Goal: Communication & Community: Participate in discussion

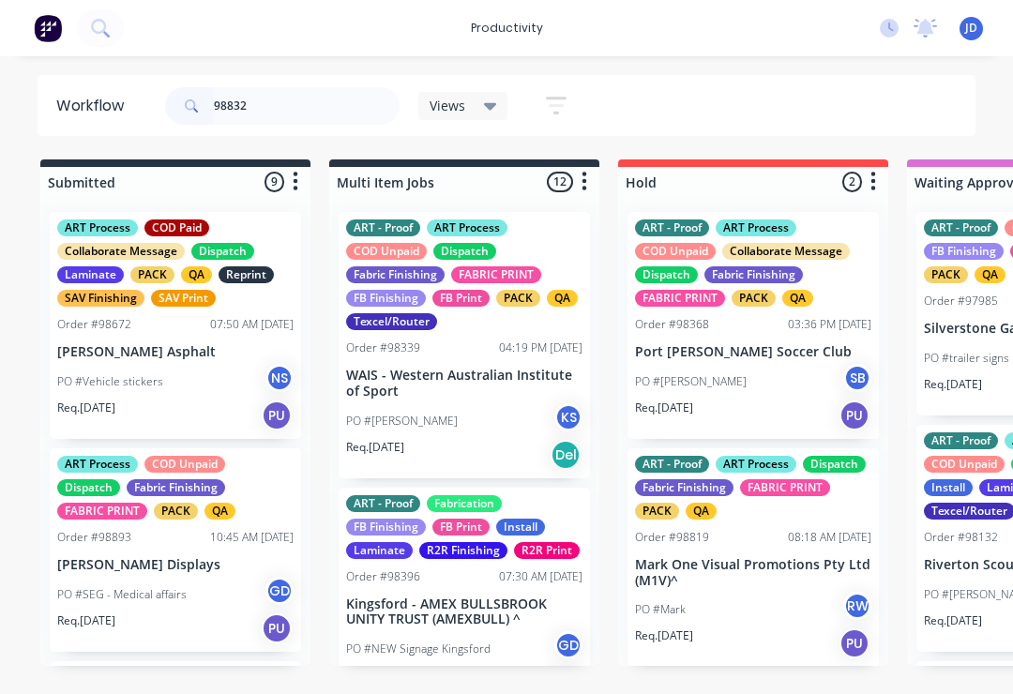
click at [281, 123] on input "98832" at bounding box center [307, 106] width 186 height 38
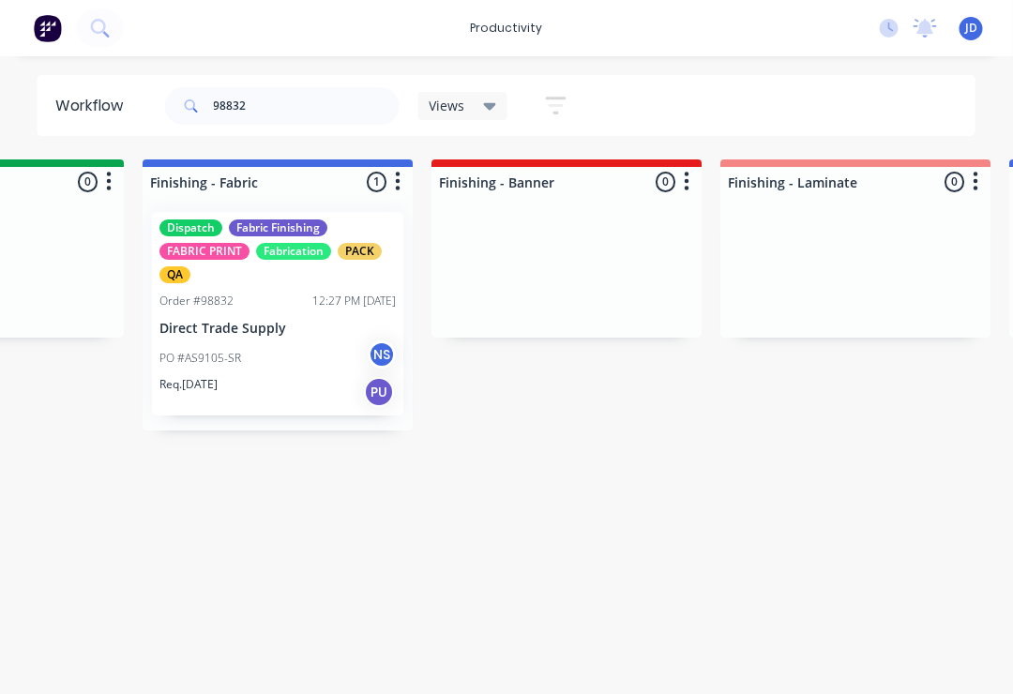
scroll to position [0, 3517]
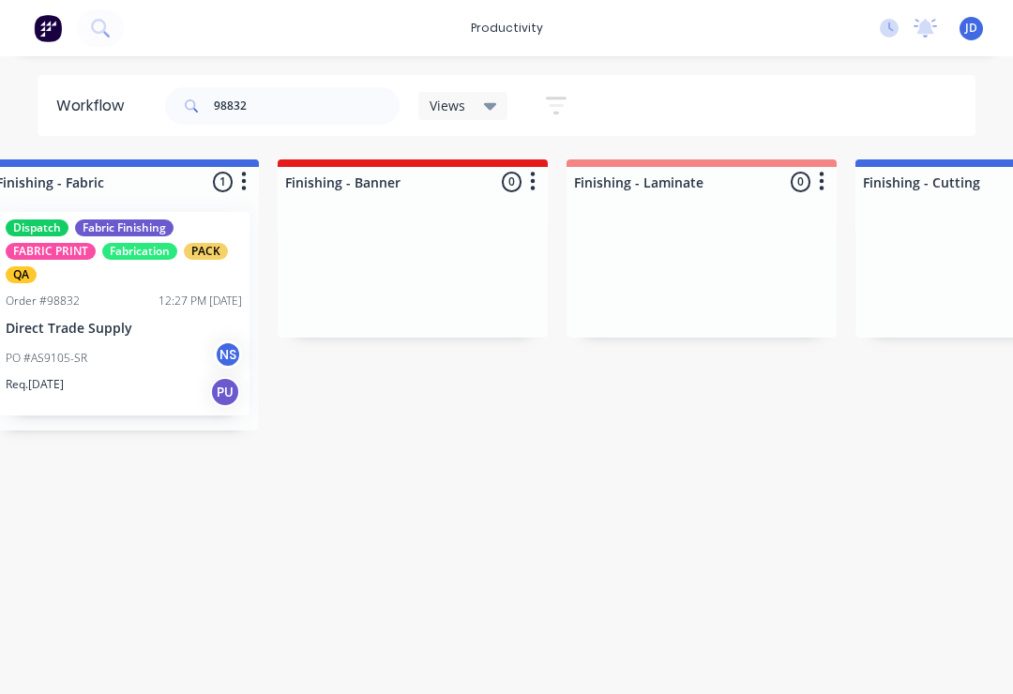
click at [157, 339] on div "Dispatch Fabric Finishing FABRIC PRINT Fabrication PACK QA Order #98832 12:27 P…" at bounding box center [123, 313] width 251 height 203
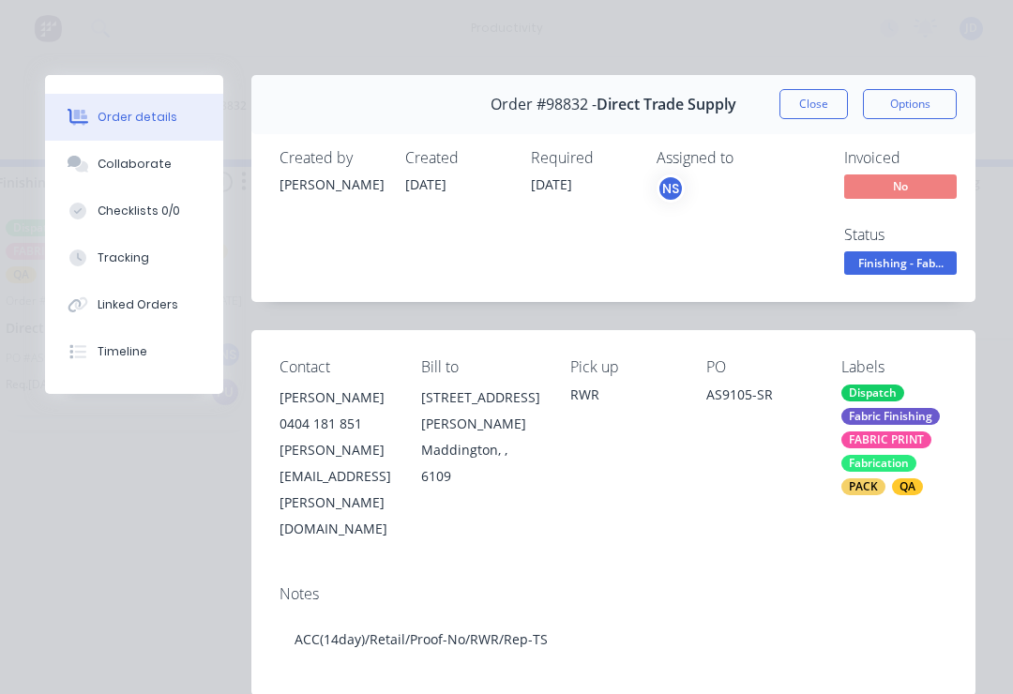
click at [149, 168] on div "Collaborate" at bounding box center [135, 164] width 74 height 17
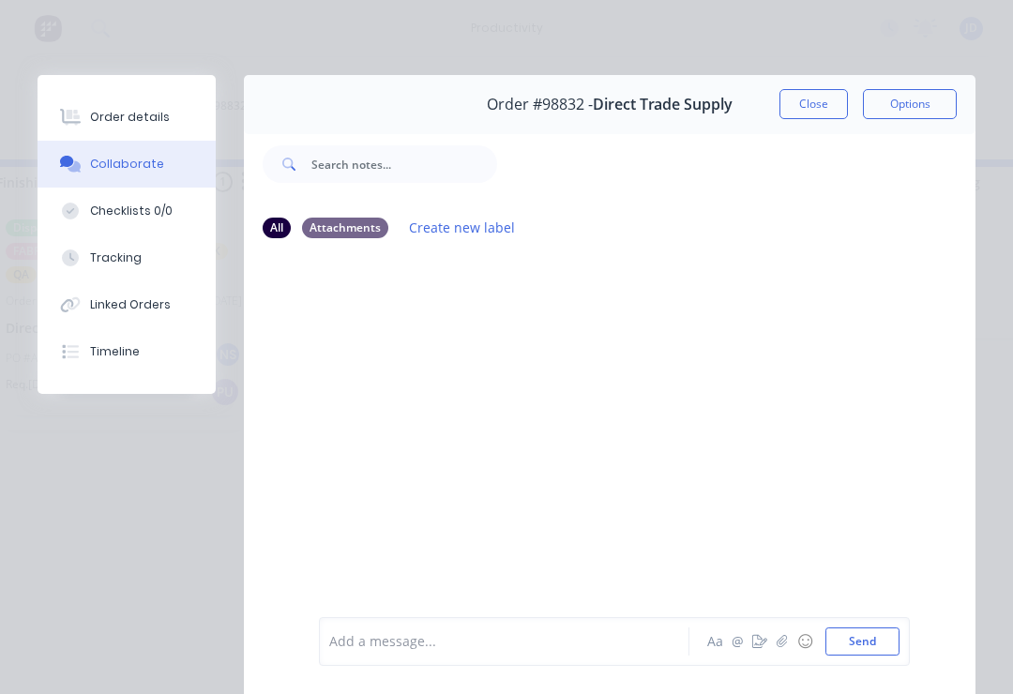
click at [787, 645] on icon "button" at bounding box center [781, 641] width 11 height 13
click at [894, 627] on button "Send" at bounding box center [862, 641] width 74 height 28
click at [816, 99] on button "Close" at bounding box center [813, 104] width 68 height 30
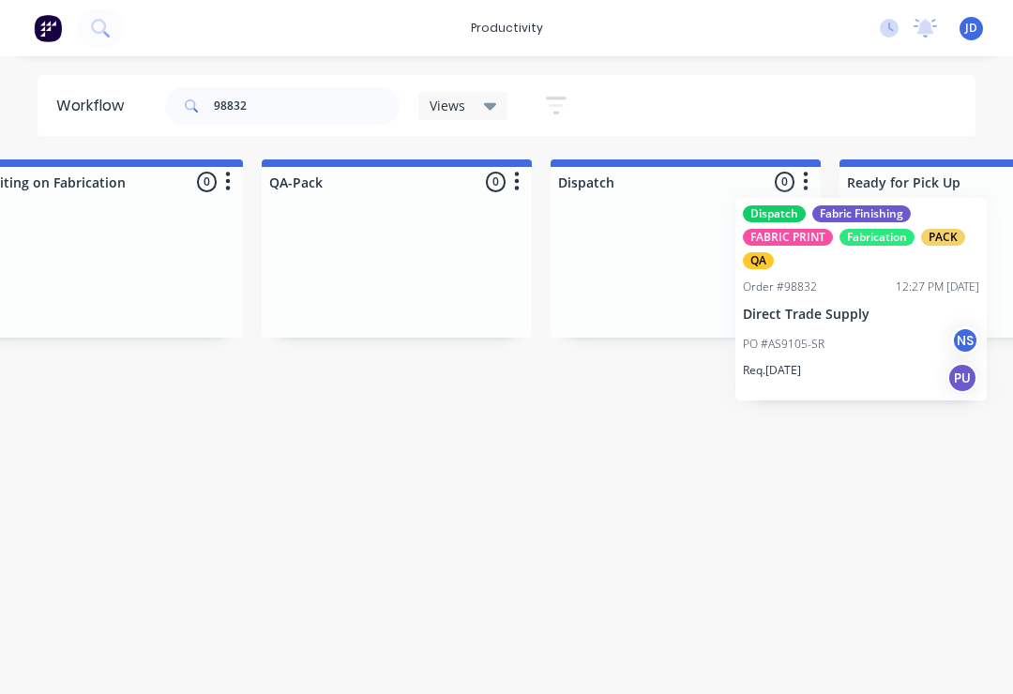
scroll to position [0, 4690]
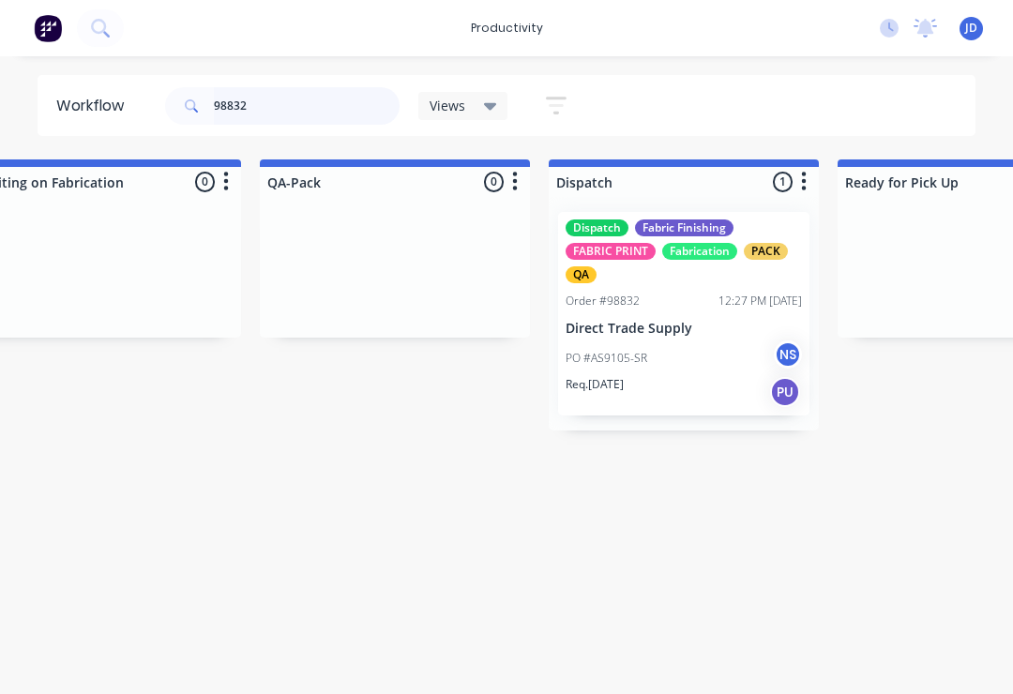
click at [283, 120] on input "98832" at bounding box center [307, 106] width 186 height 38
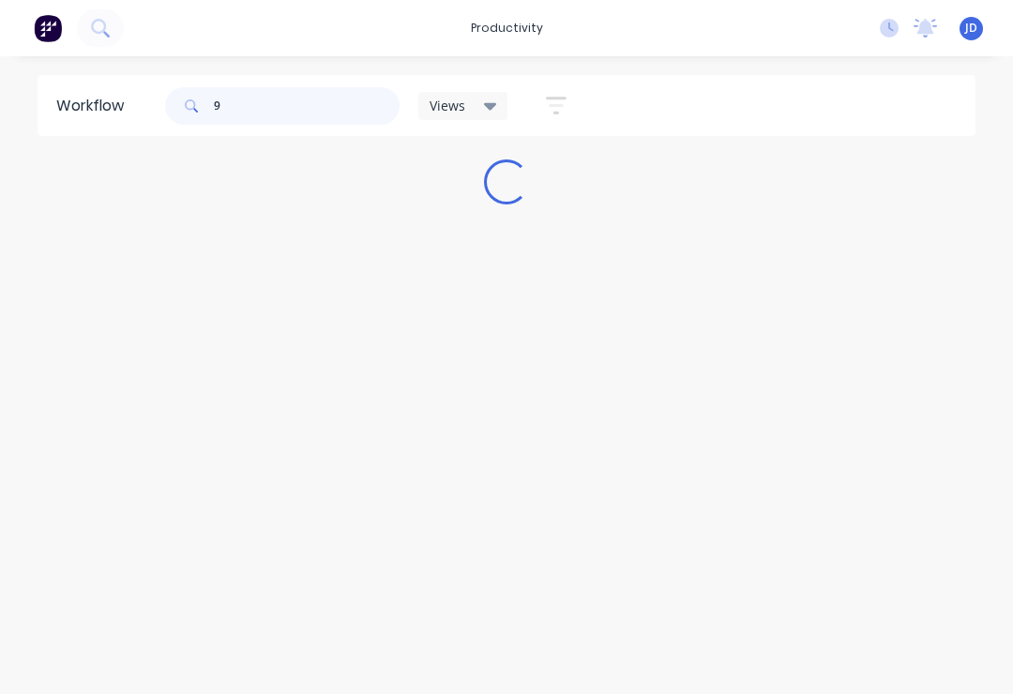
scroll to position [0, 0]
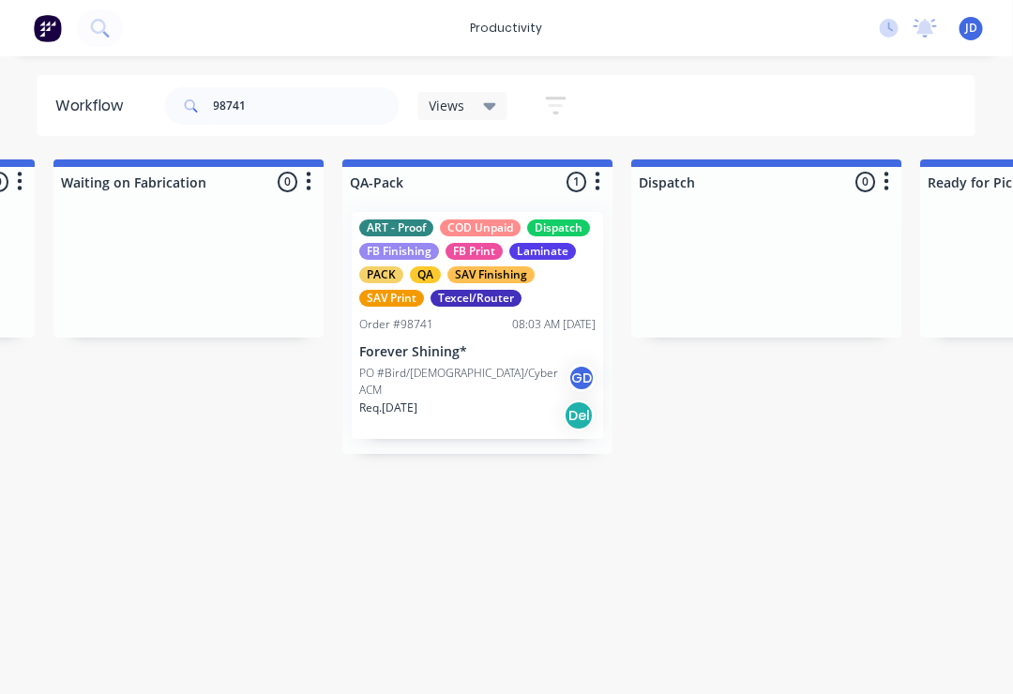
scroll to position [0, 4739]
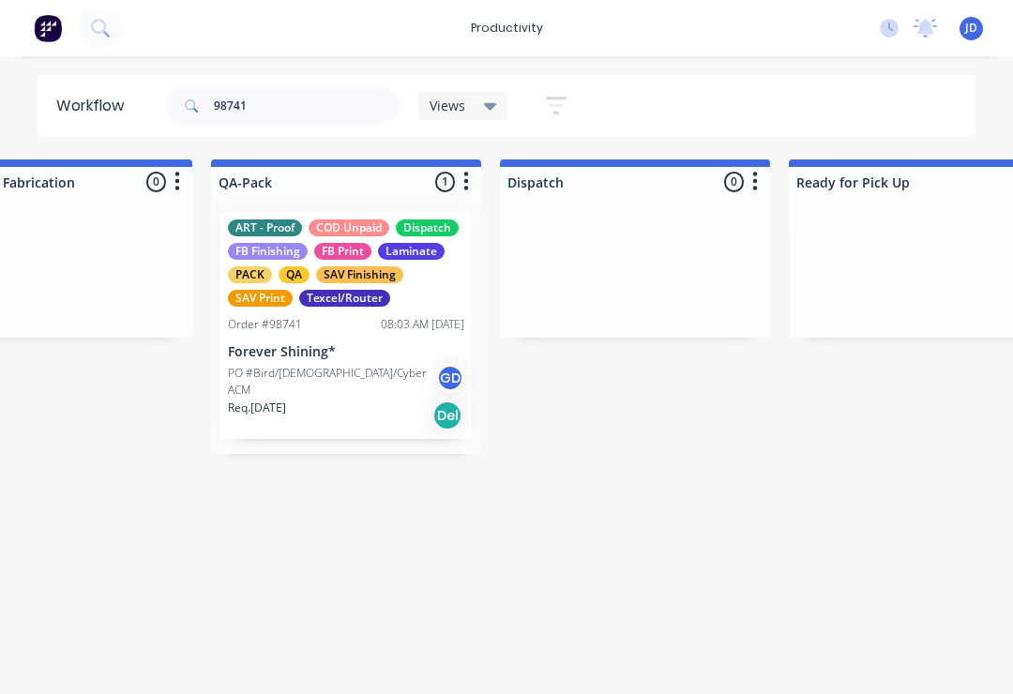
click at [328, 348] on p "Forever Shining*" at bounding box center [346, 352] width 236 height 16
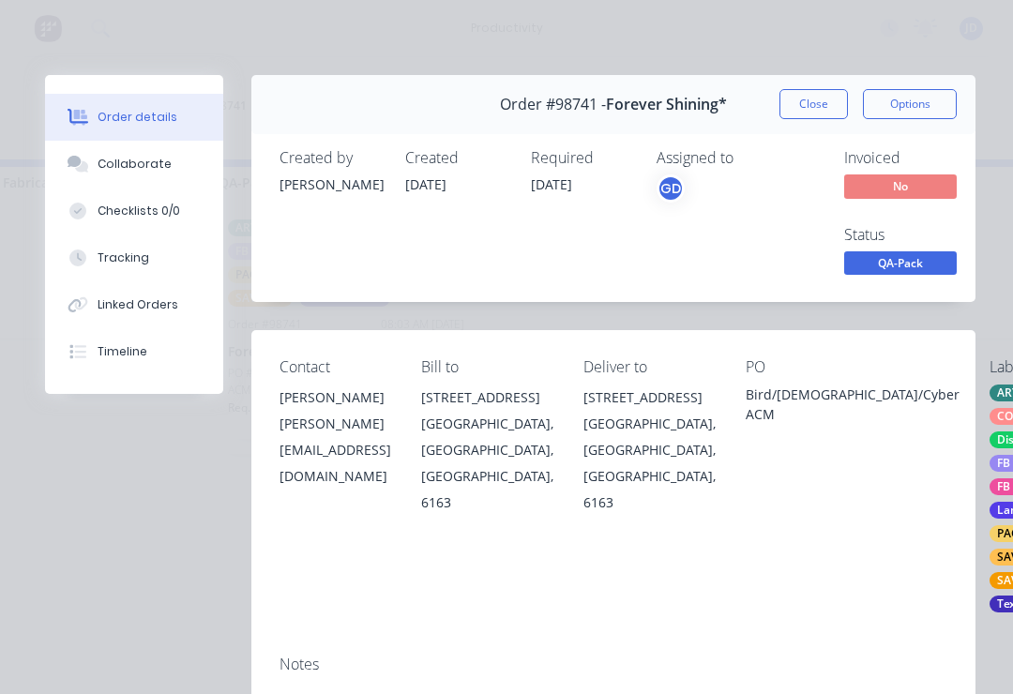
click at [147, 169] on div "Collaborate" at bounding box center [135, 164] width 74 height 17
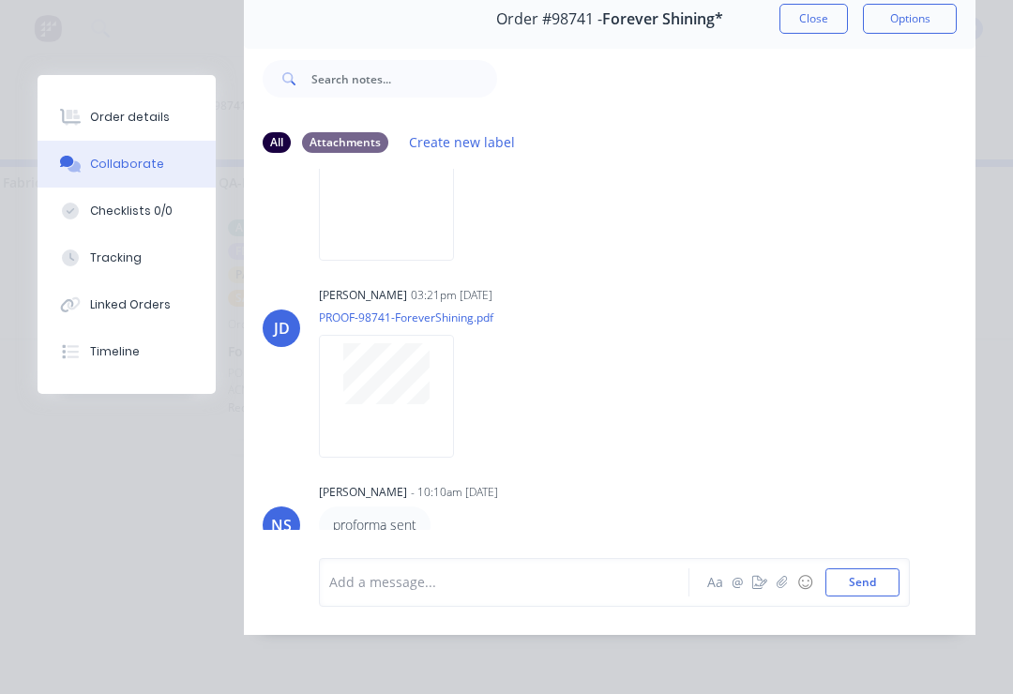
scroll to position [113, 0]
click at [787, 592] on button "button" at bounding box center [782, 582] width 23 height 23
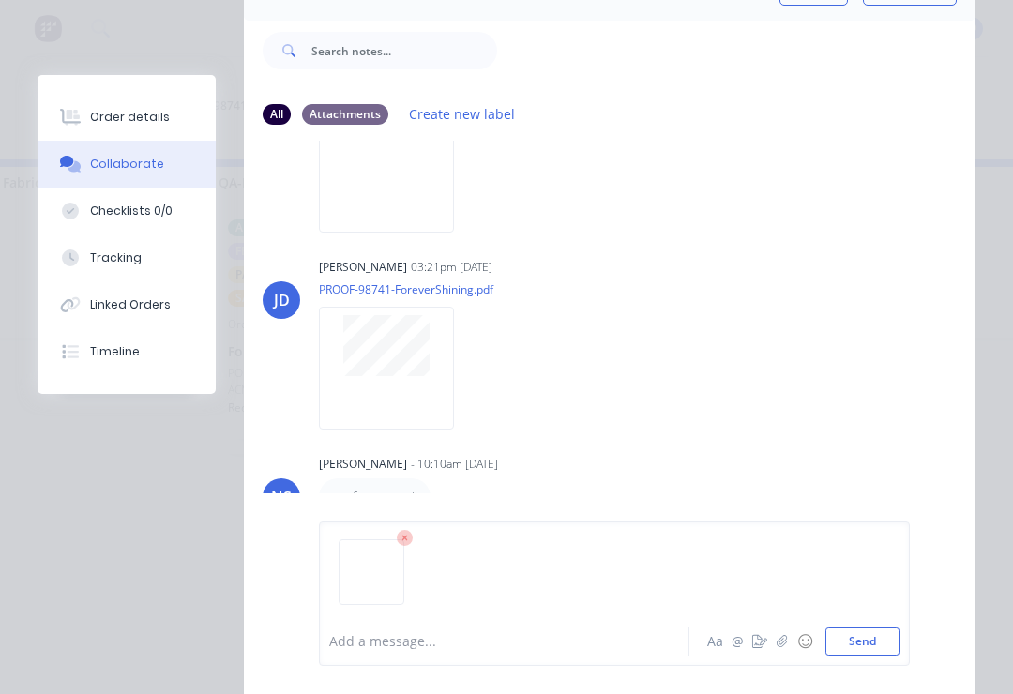
click at [898, 635] on button "Send" at bounding box center [862, 641] width 74 height 28
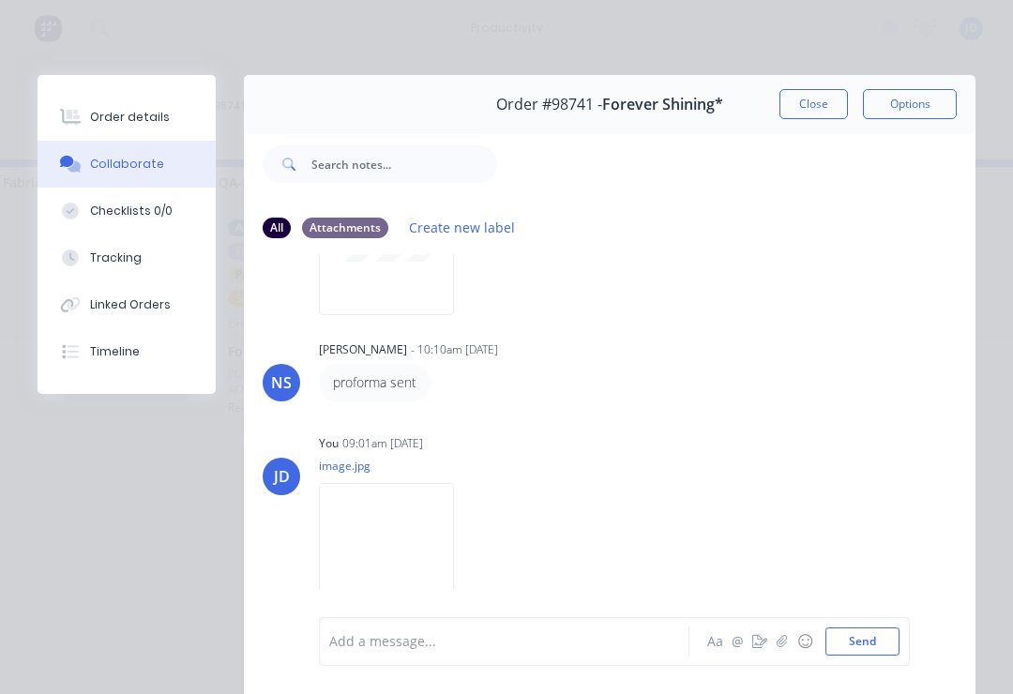
scroll to position [341, 0]
click at [777, 649] on button "button" at bounding box center [782, 641] width 23 height 23
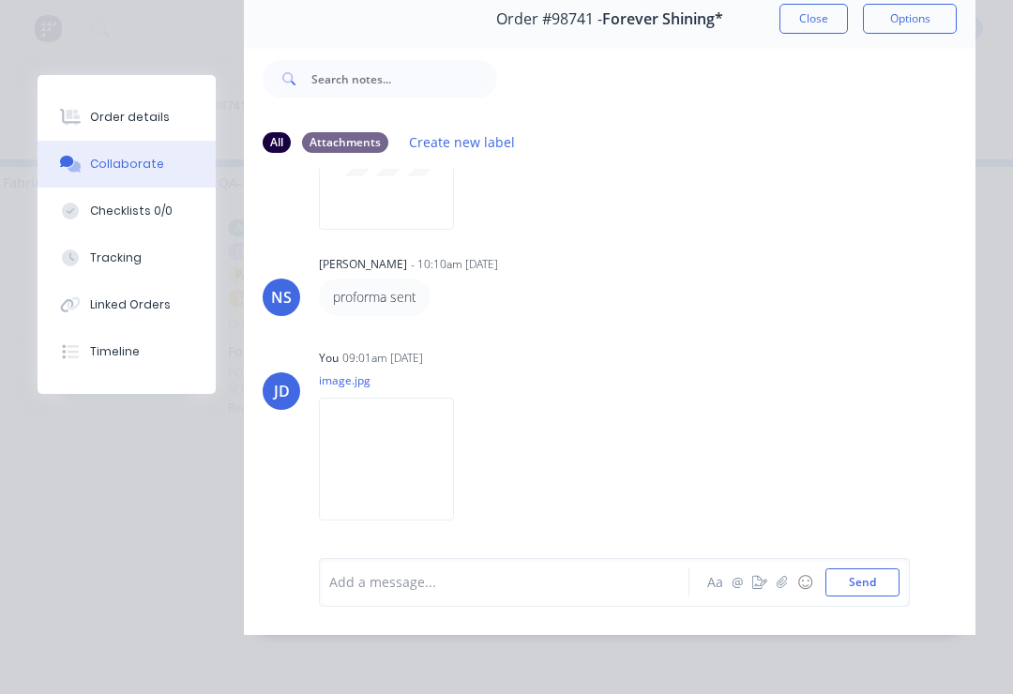
scroll to position [113, 0]
click at [783, 583] on icon "button" at bounding box center [781, 582] width 11 height 13
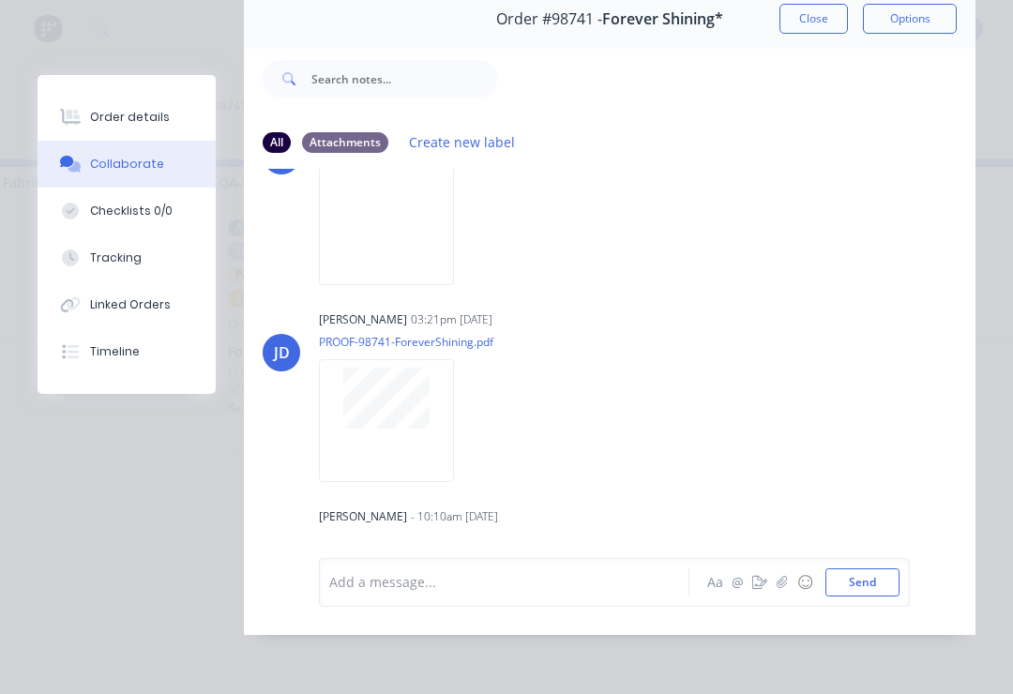
scroll to position [0, 0]
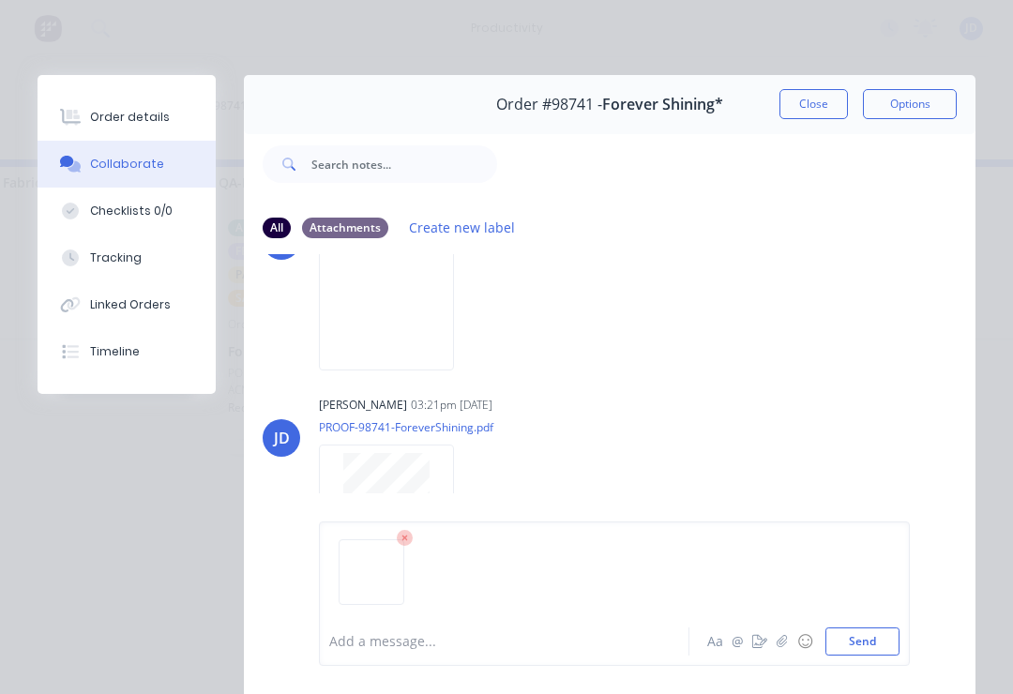
click at [863, 647] on button "Send" at bounding box center [862, 641] width 74 height 28
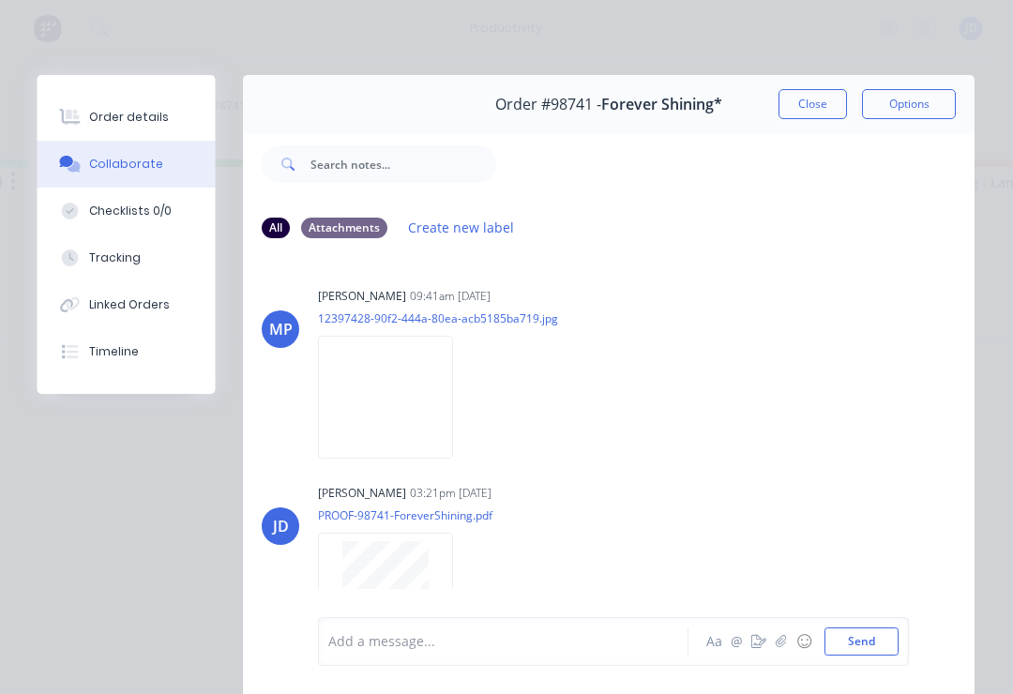
scroll to position [0, 3170]
click at [782, 647] on icon "button" at bounding box center [781, 641] width 10 height 12
click at [897, 632] on button "Send" at bounding box center [862, 641] width 74 height 28
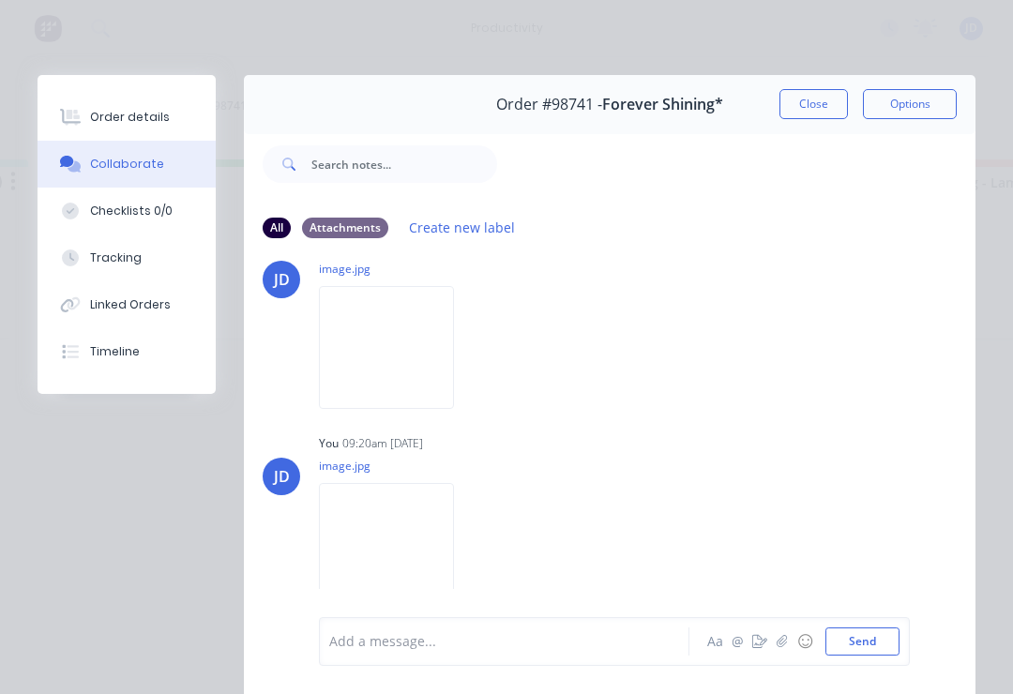
scroll to position [750, 0]
click at [812, 107] on button "Close" at bounding box center [813, 104] width 68 height 30
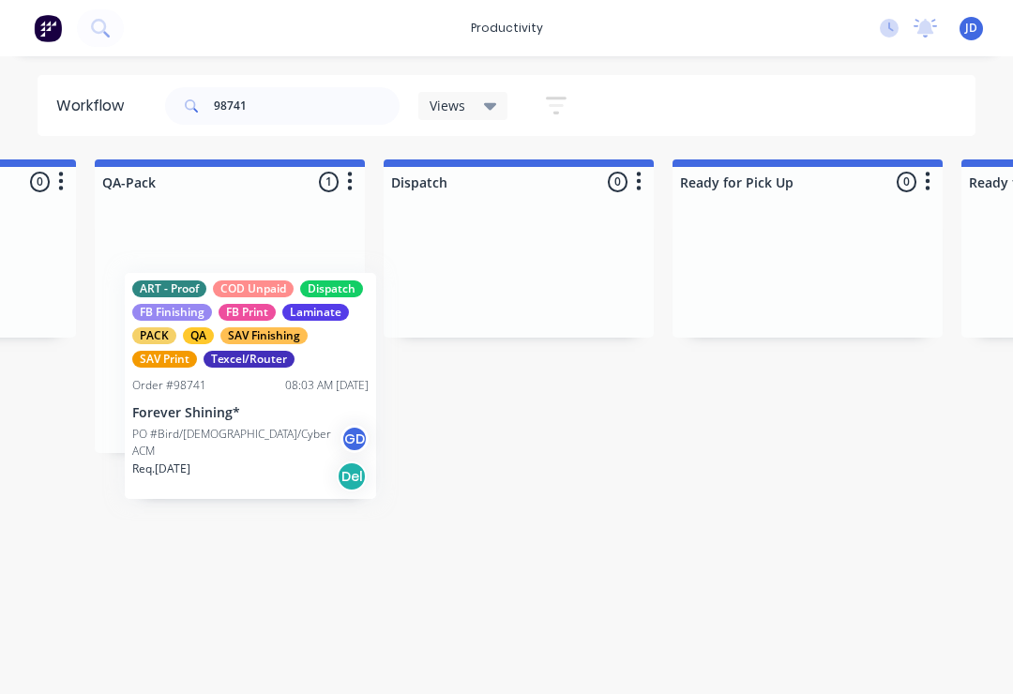
scroll to position [0, 4853]
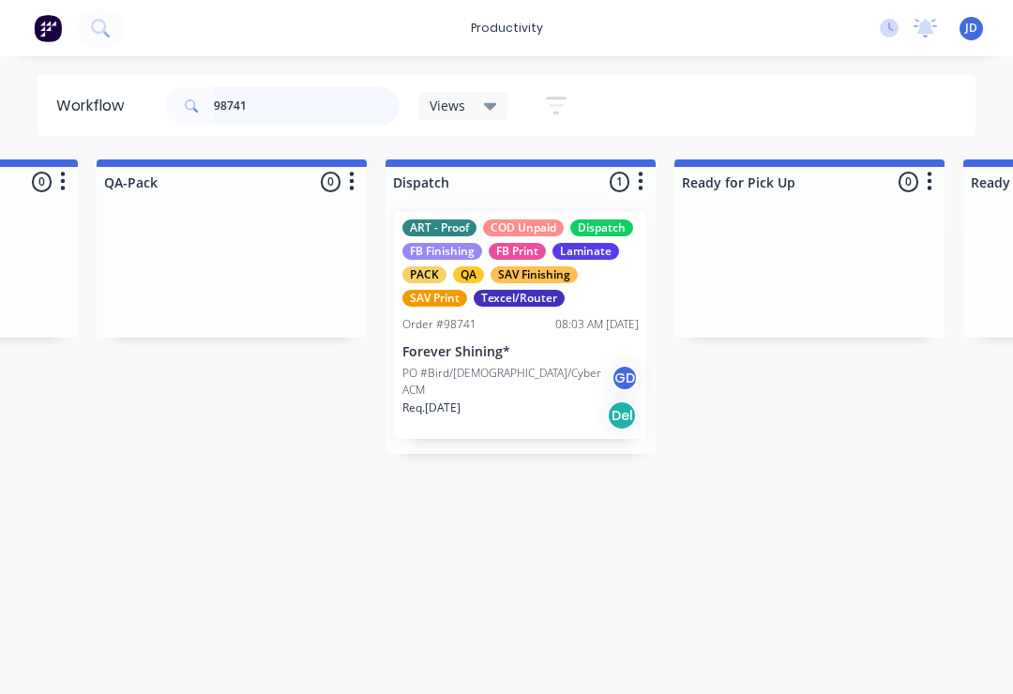
click at [277, 104] on input "98741" at bounding box center [307, 106] width 186 height 38
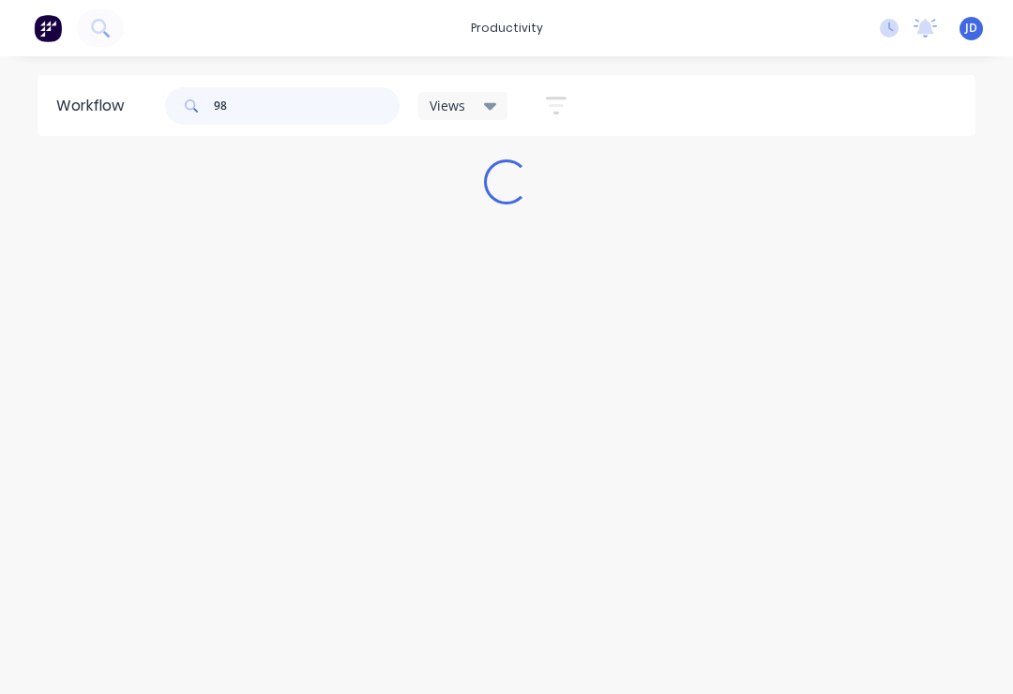
scroll to position [0, 0]
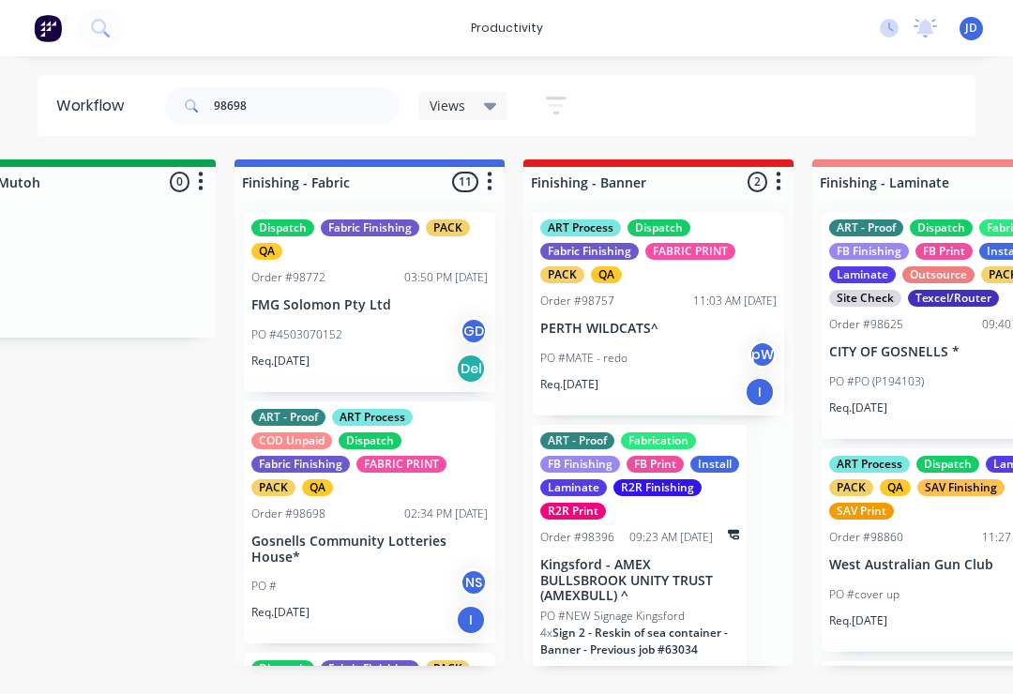
scroll to position [0, 3196]
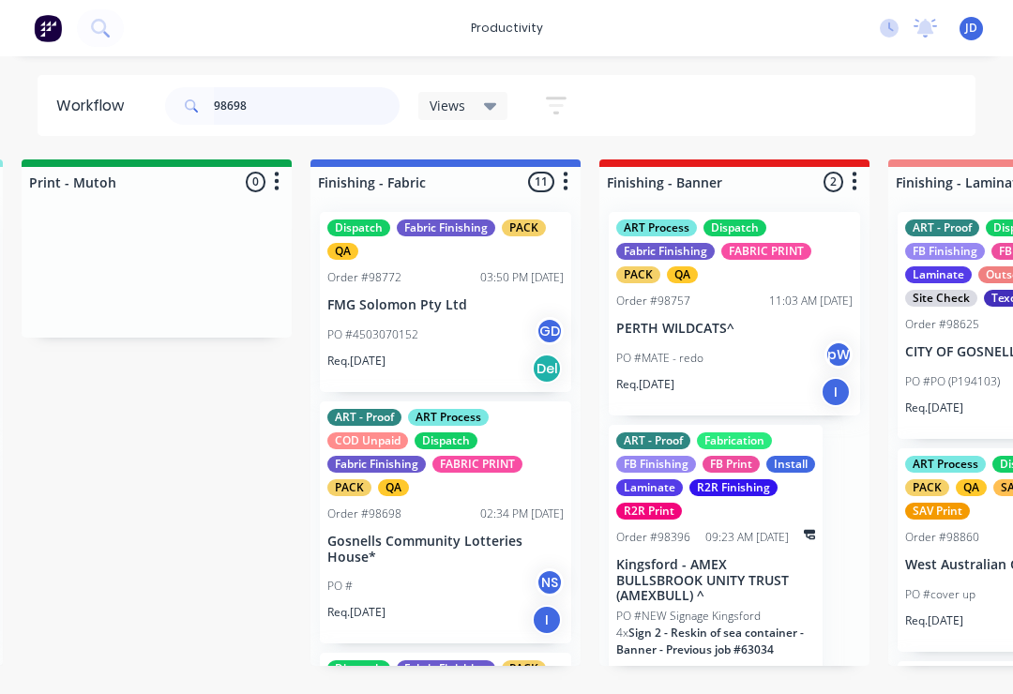
click at [312, 112] on input "98698" at bounding box center [307, 106] width 186 height 38
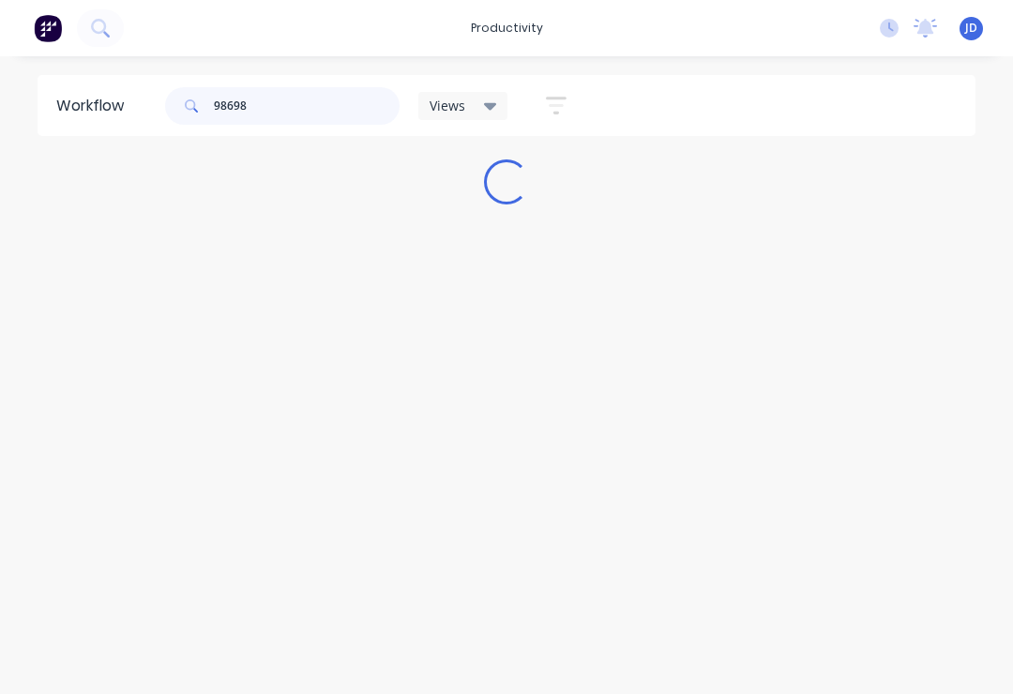
scroll to position [0, 0]
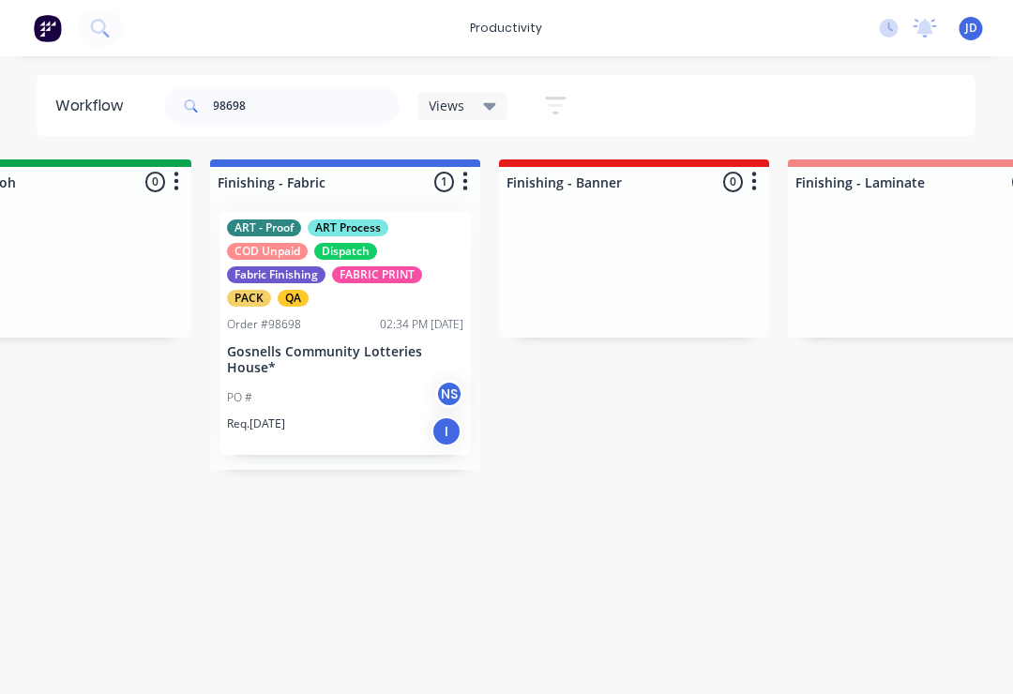
scroll to position [0, 3383]
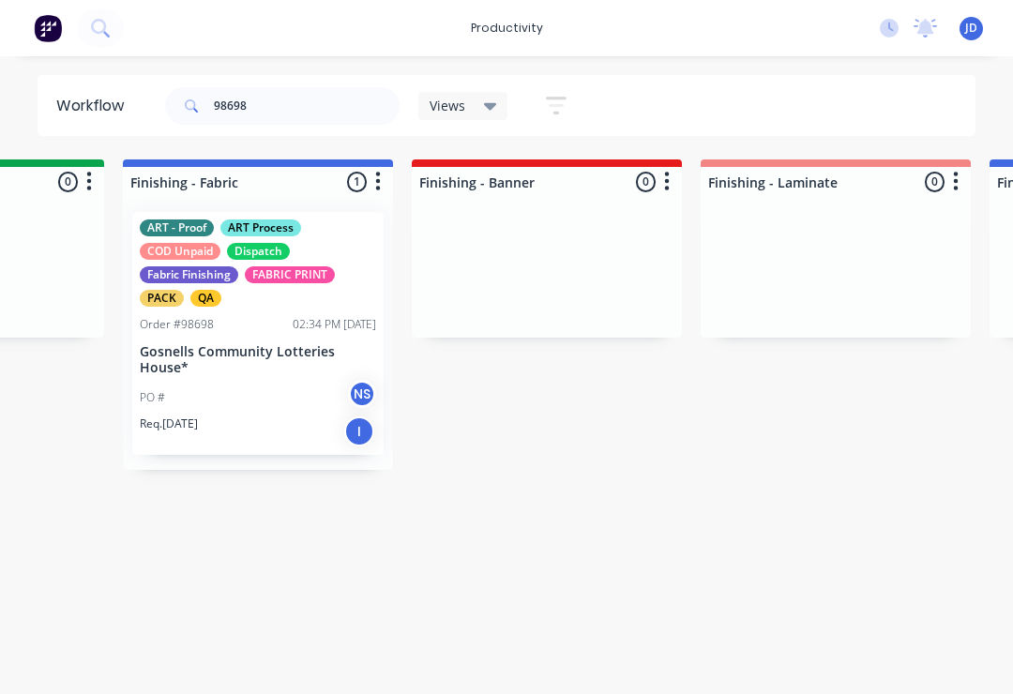
click at [278, 364] on p "Gosnells Community Lotteries House*" at bounding box center [258, 360] width 236 height 32
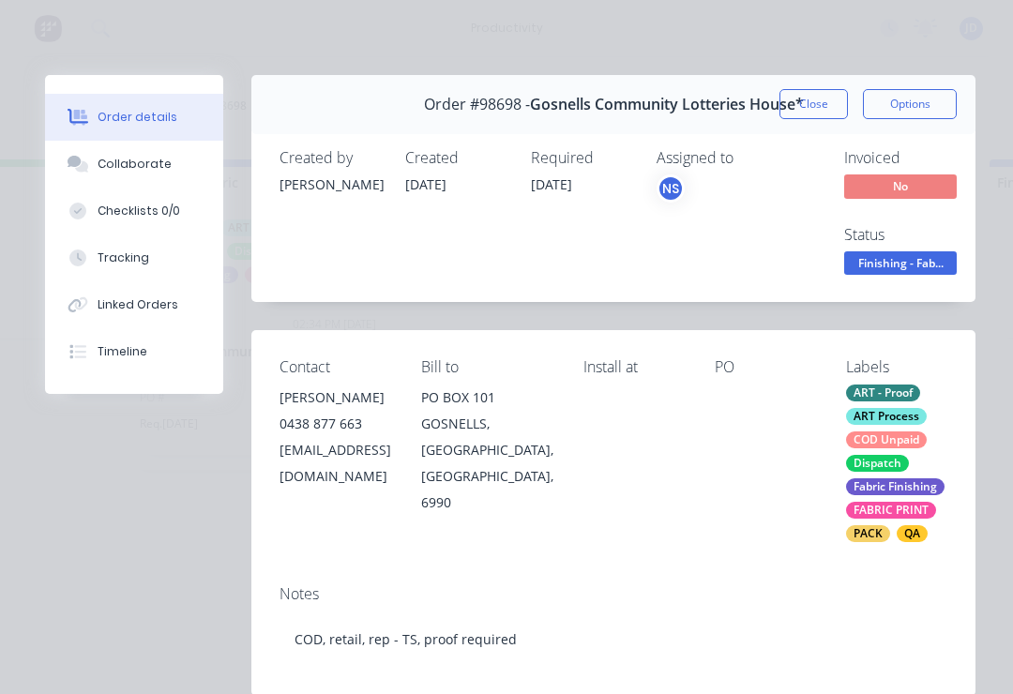
click at [159, 171] on div "Collaborate" at bounding box center [135, 164] width 74 height 17
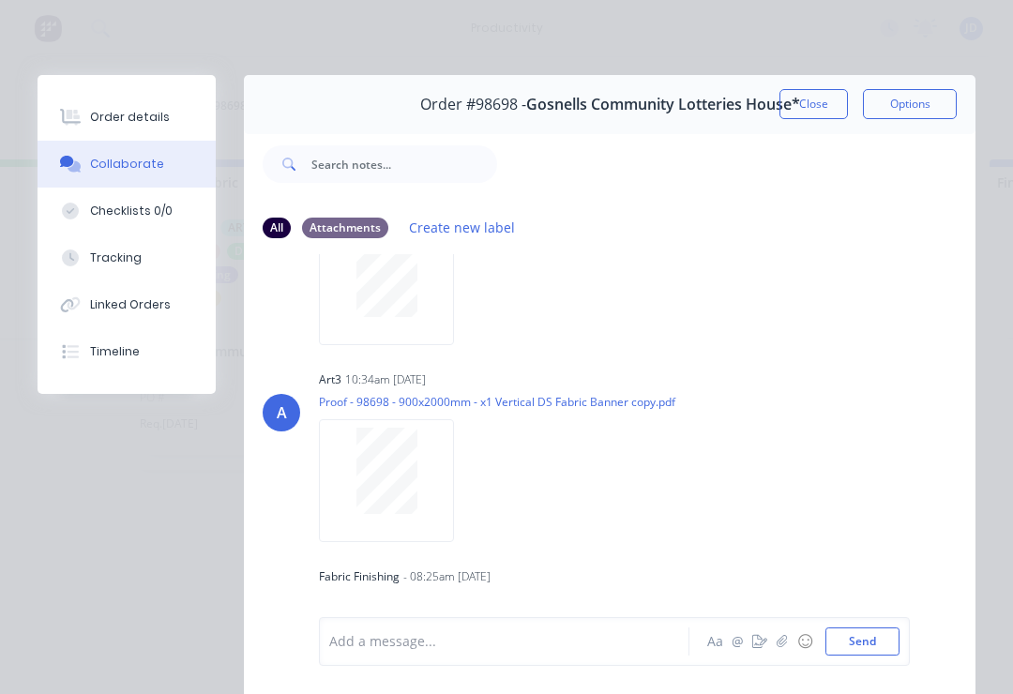
scroll to position [113, 0]
click at [777, 650] on button "button" at bounding box center [782, 641] width 23 height 23
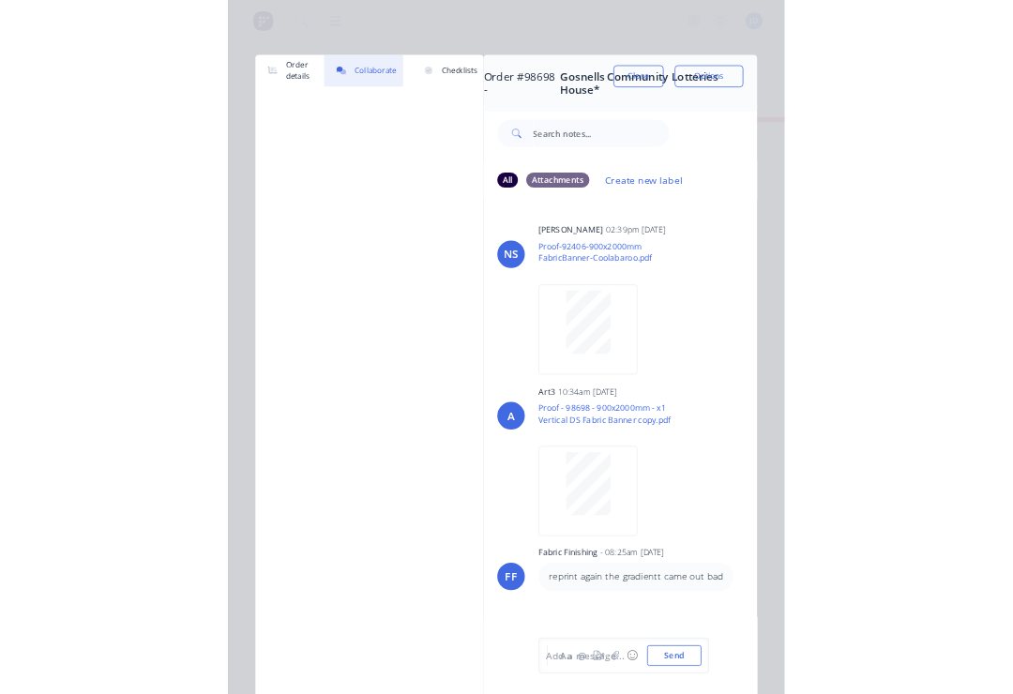
scroll to position [0, 3383]
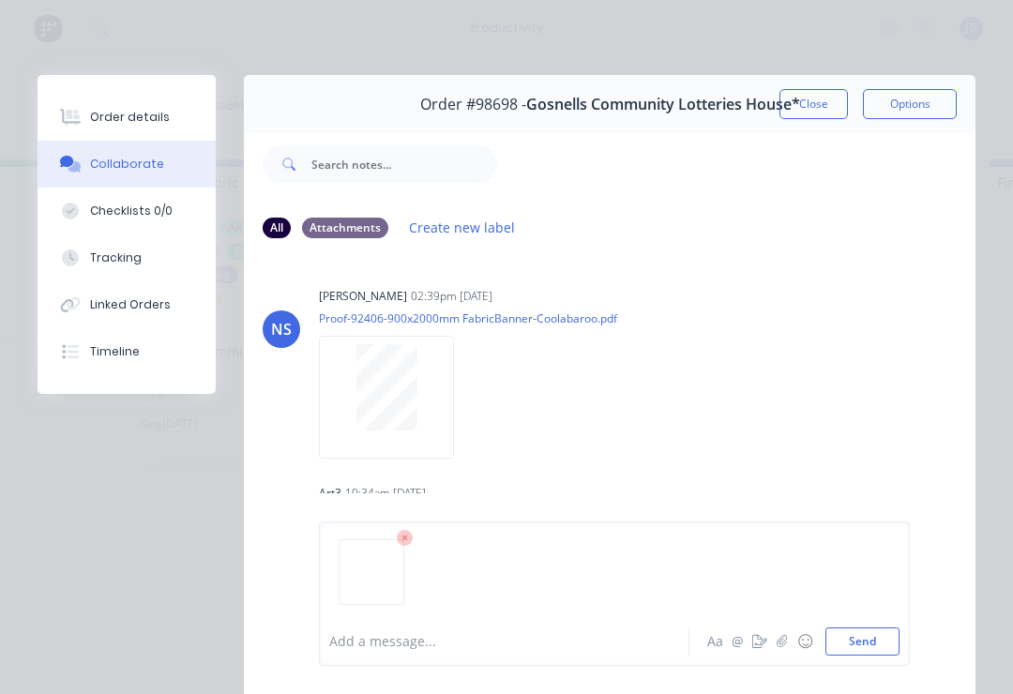
click at [889, 641] on button "Send" at bounding box center [862, 641] width 74 height 28
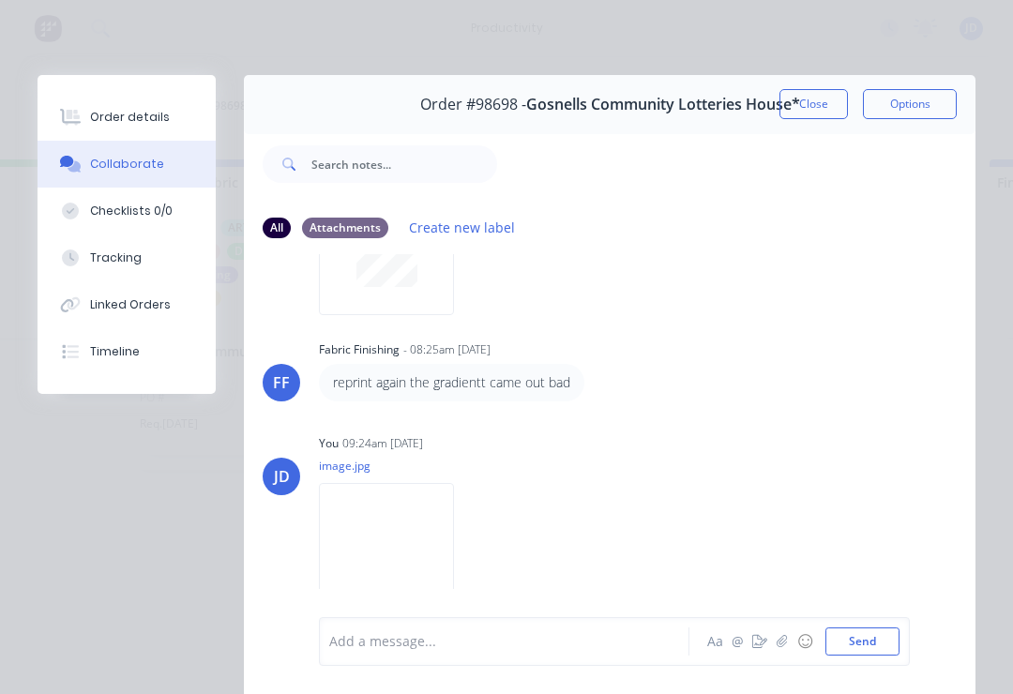
scroll to position [341, 0]
click at [782, 648] on icon "button" at bounding box center [781, 641] width 11 height 13
click at [884, 639] on button "Send" at bounding box center [862, 641] width 74 height 28
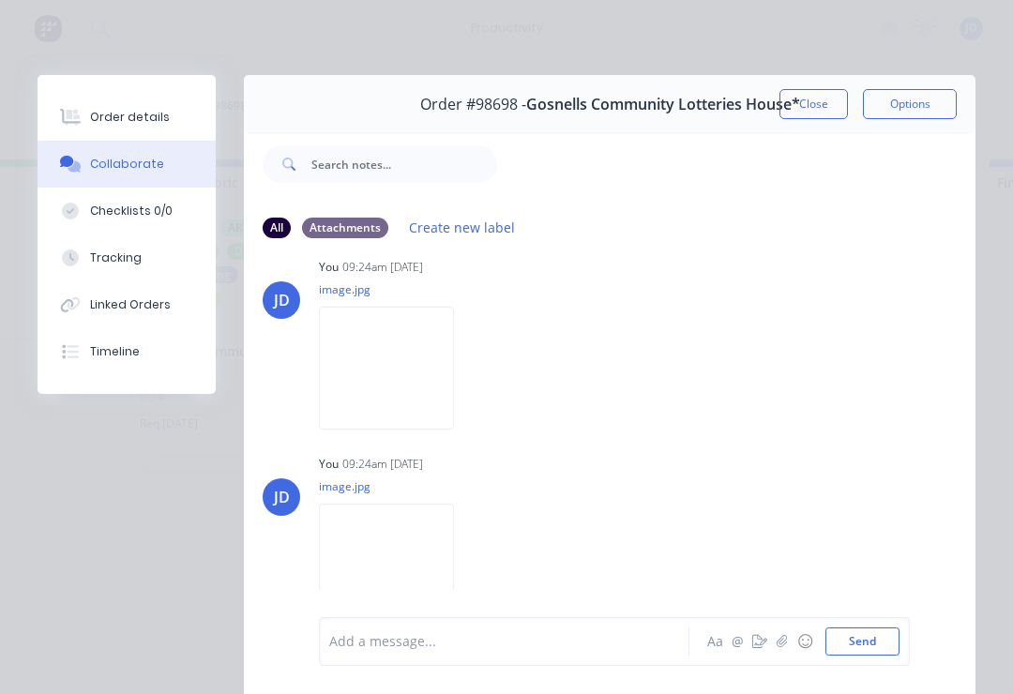
scroll to position [518, 0]
click at [819, 103] on button "Close" at bounding box center [813, 104] width 68 height 30
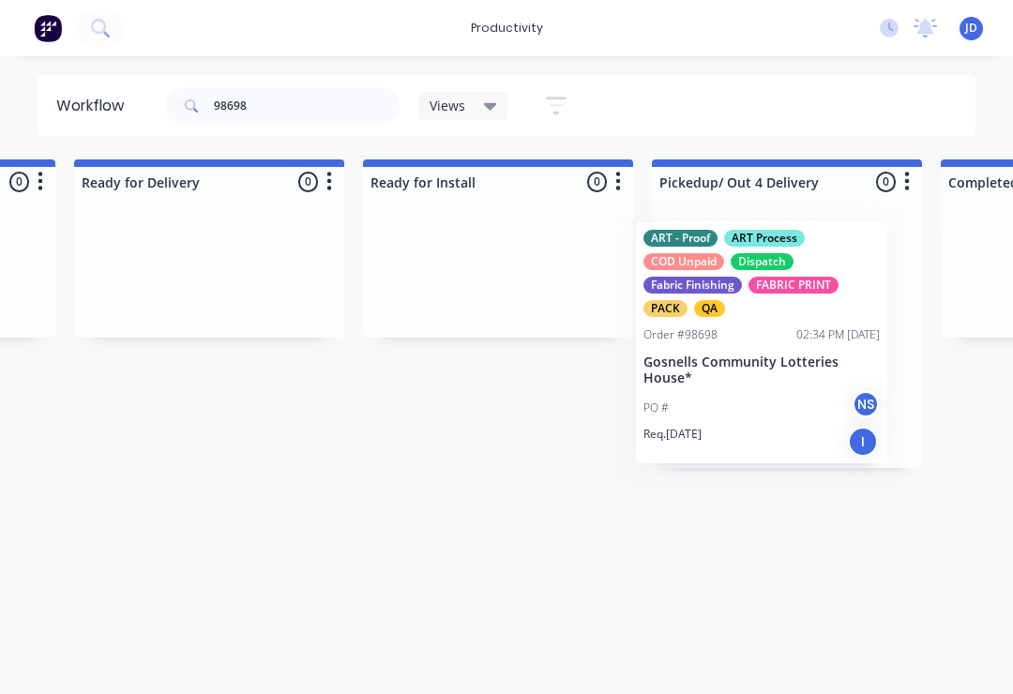
scroll to position [0, 5748]
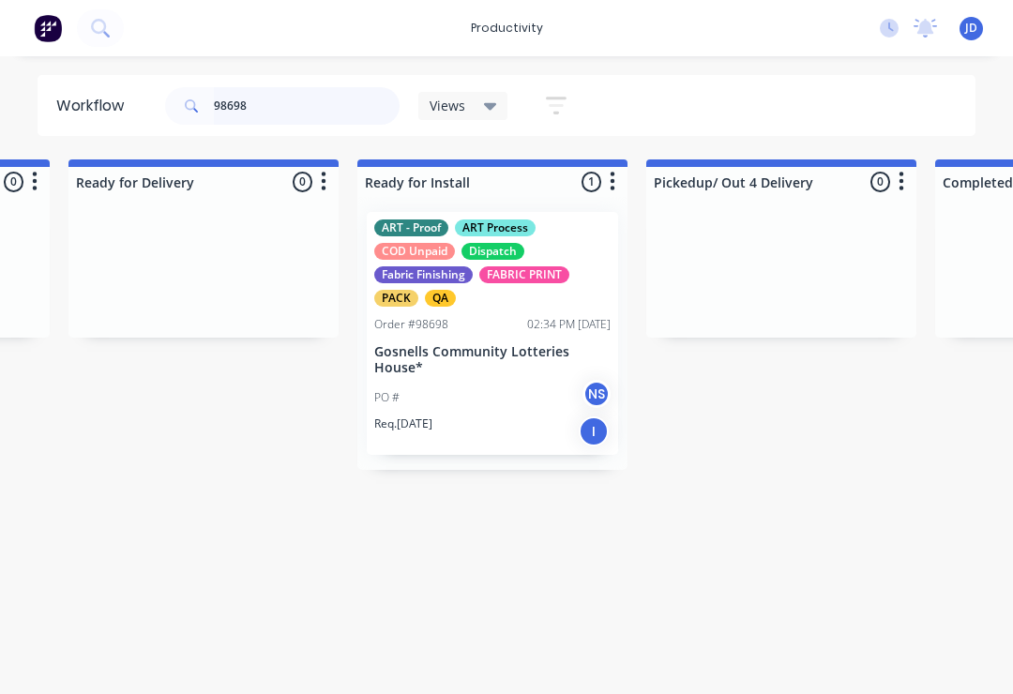
click at [274, 113] on input "98698" at bounding box center [307, 106] width 186 height 38
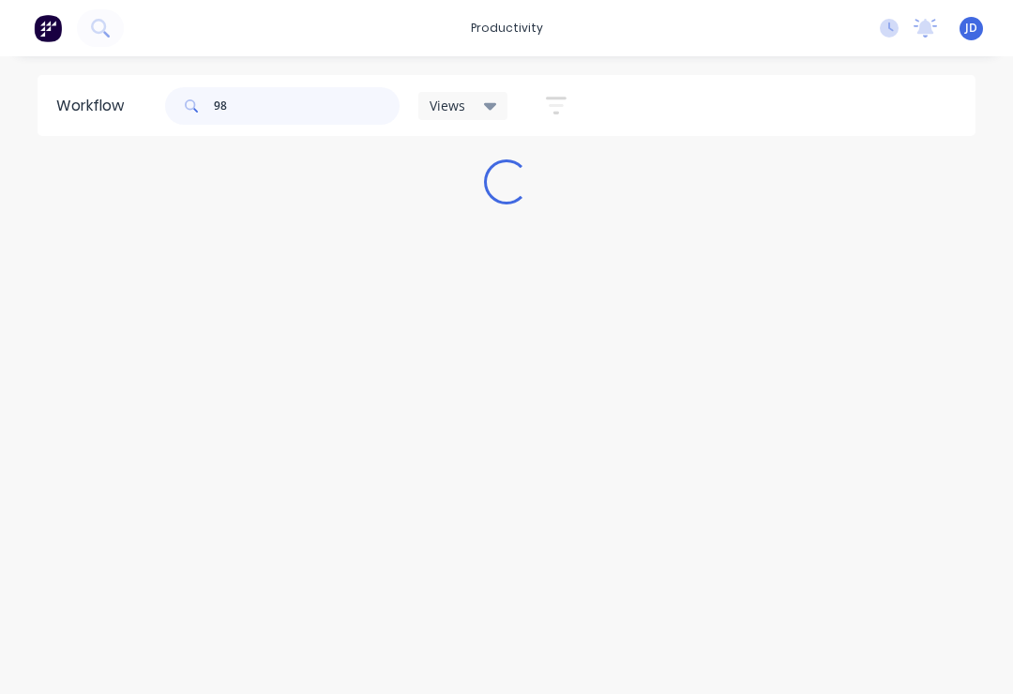
scroll to position [0, 0]
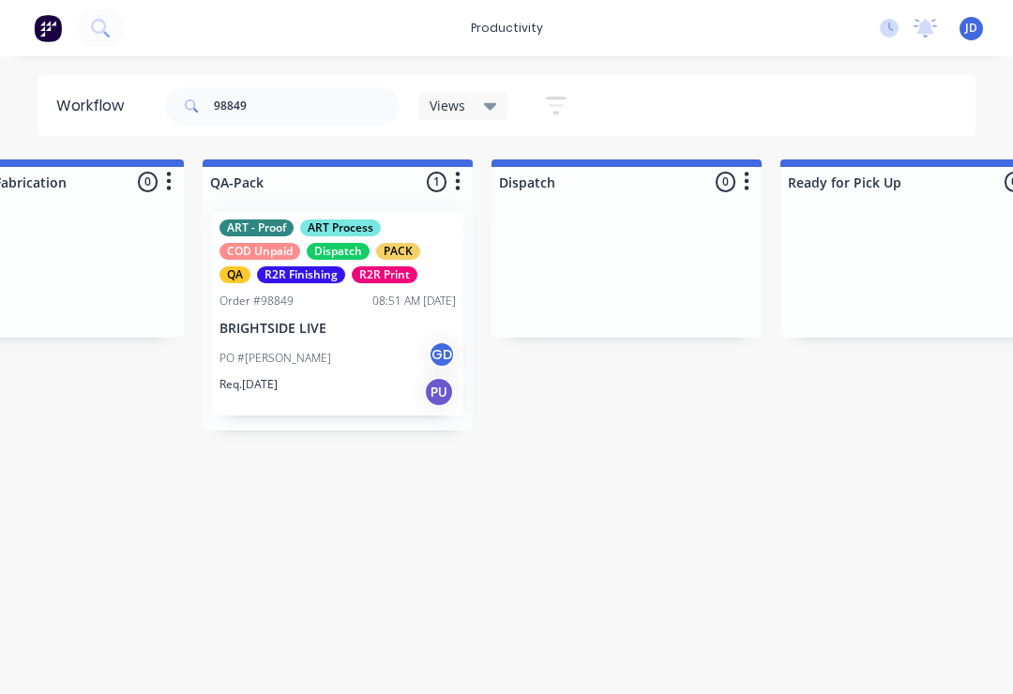
scroll to position [0, 4807]
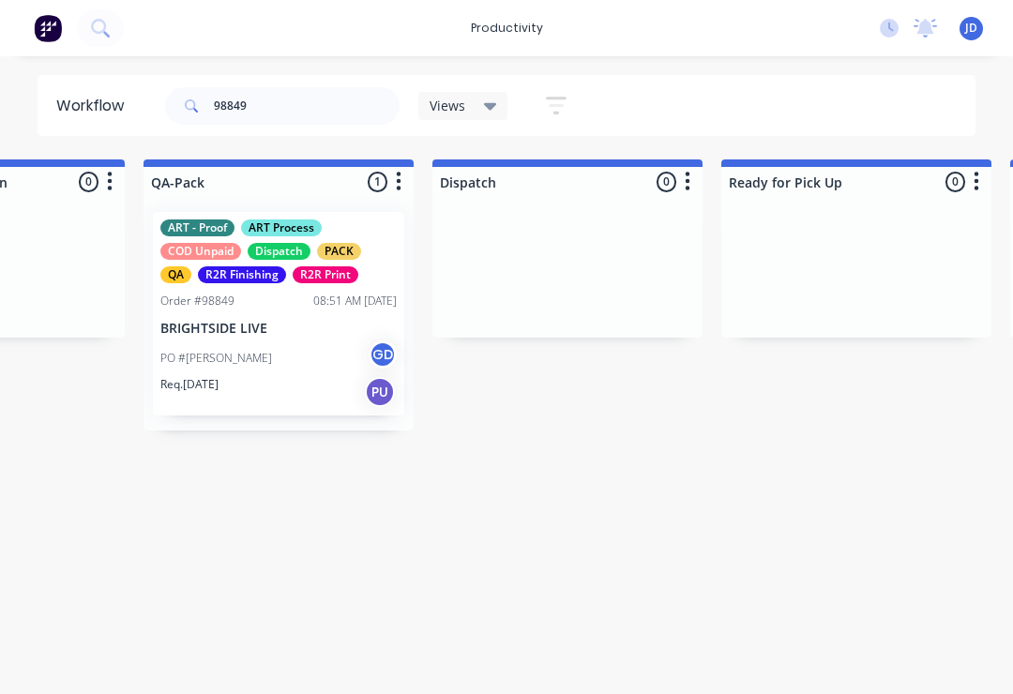
click at [293, 337] on div "ART - Proof ART Process COD Unpaid Dispatch PACK QA R2R Finishing R2R Print Ord…" at bounding box center [278, 313] width 251 height 203
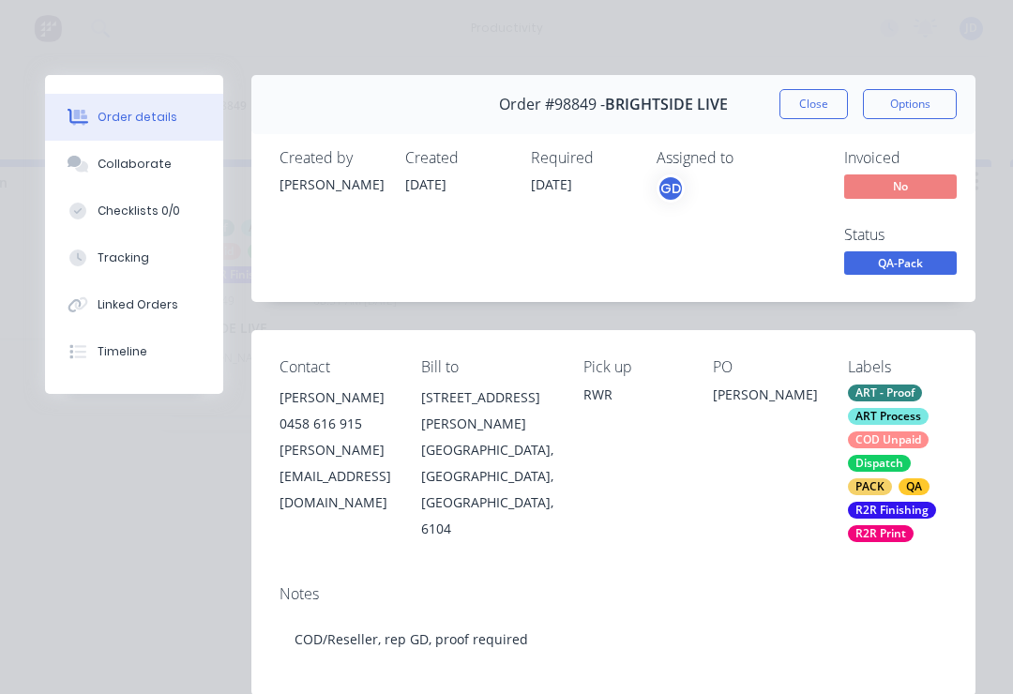
click at [152, 159] on div "Collaborate" at bounding box center [135, 164] width 74 height 17
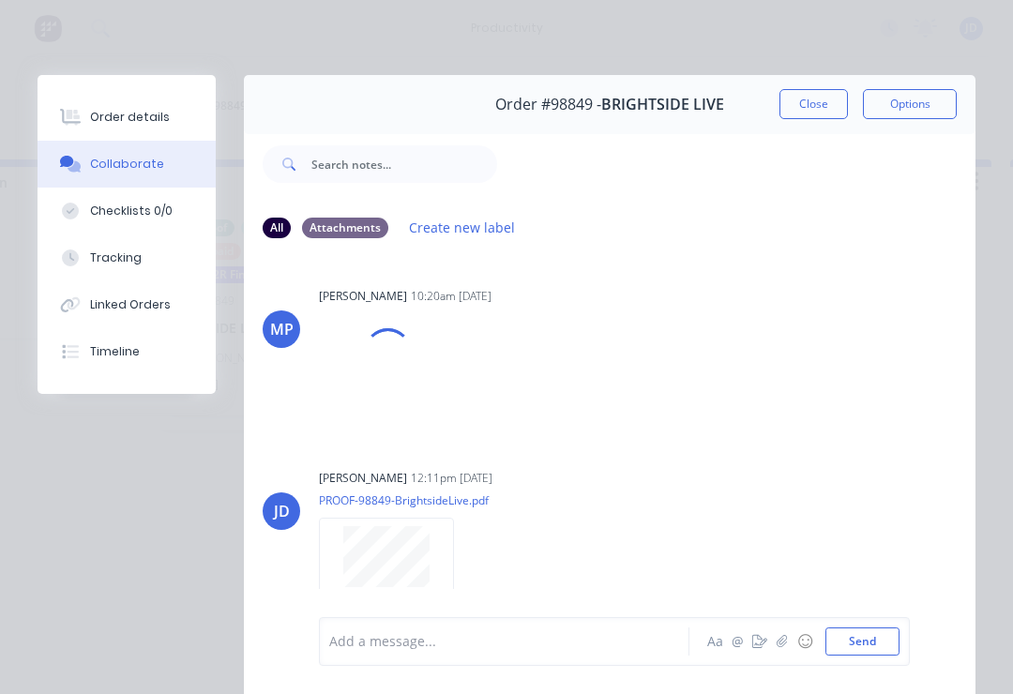
click at [771, 639] on button "button" at bounding box center [782, 641] width 23 height 23
click at [901, 628] on div "Add a message... Aa @ ☺ Send" at bounding box center [614, 593] width 591 height 144
click at [891, 638] on button "Send" at bounding box center [862, 641] width 74 height 28
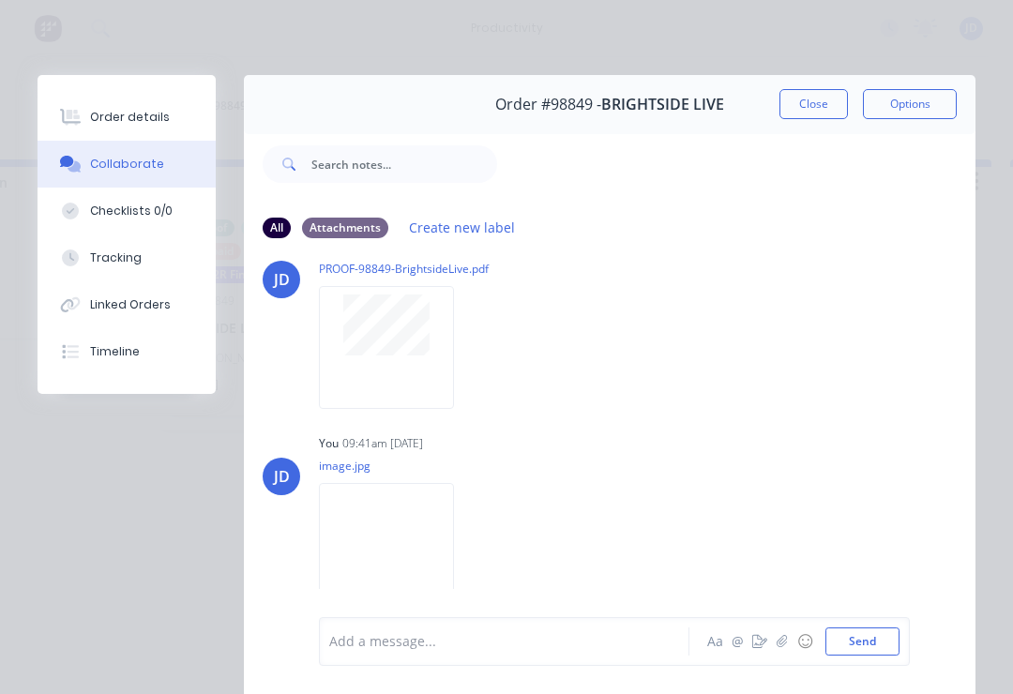
scroll to position [248, 0]
click at [812, 117] on button "Close" at bounding box center [813, 104] width 68 height 30
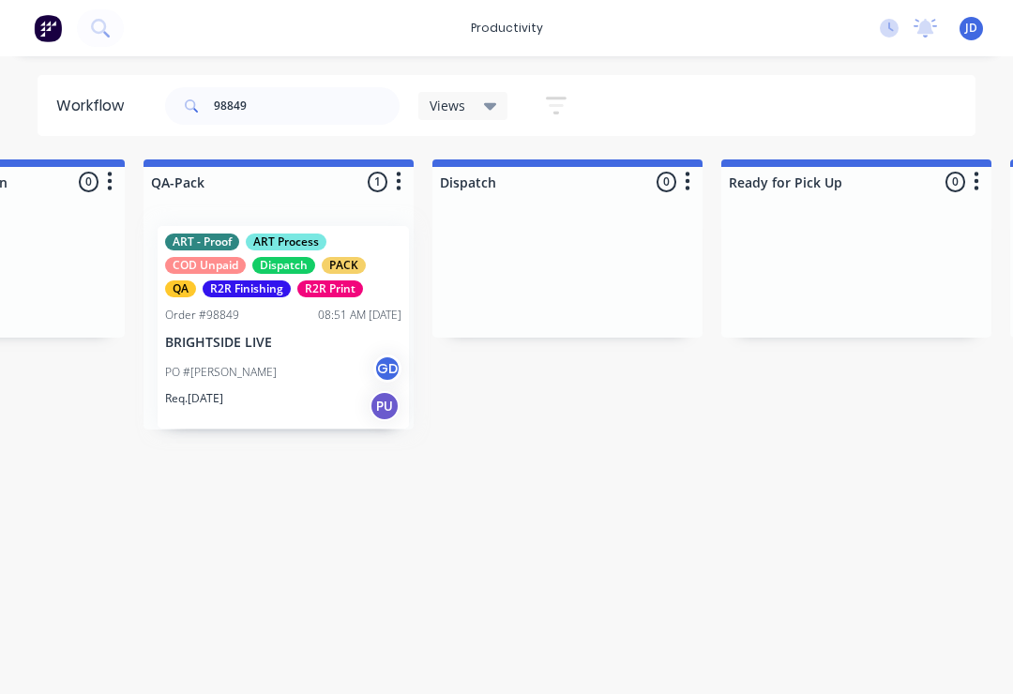
scroll to position [0, 4806]
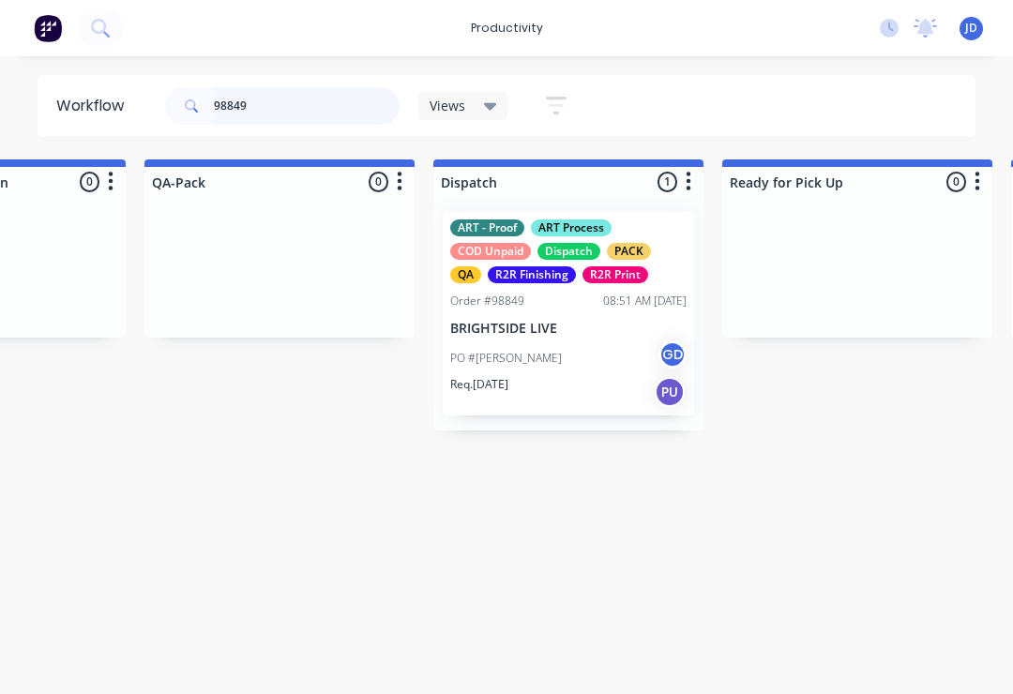
click at [280, 110] on input "98849" at bounding box center [307, 106] width 186 height 38
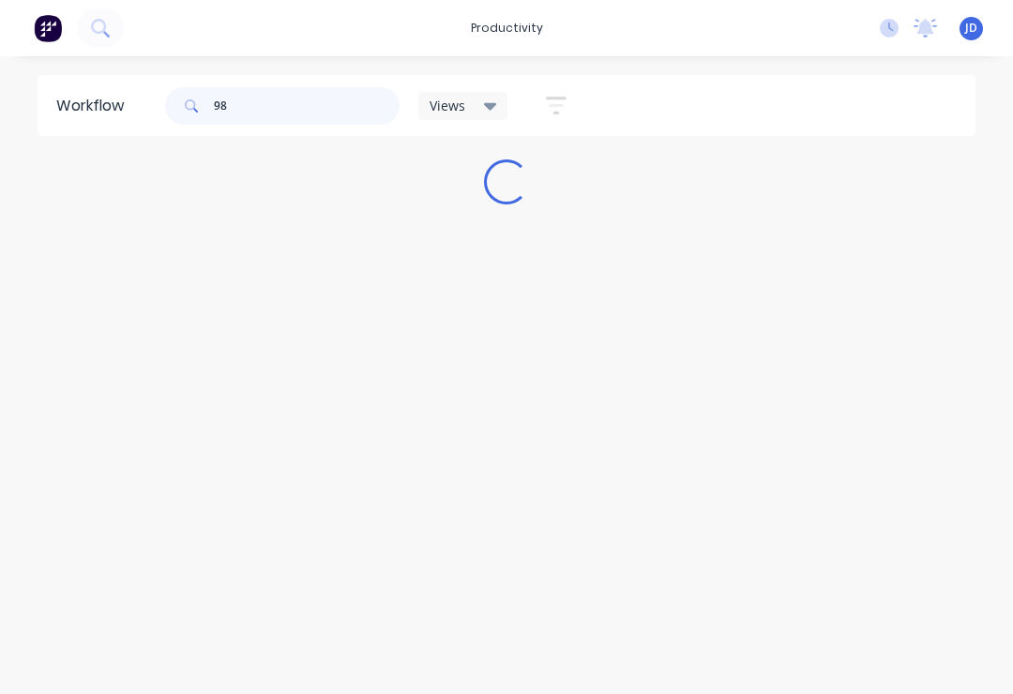
scroll to position [0, 0]
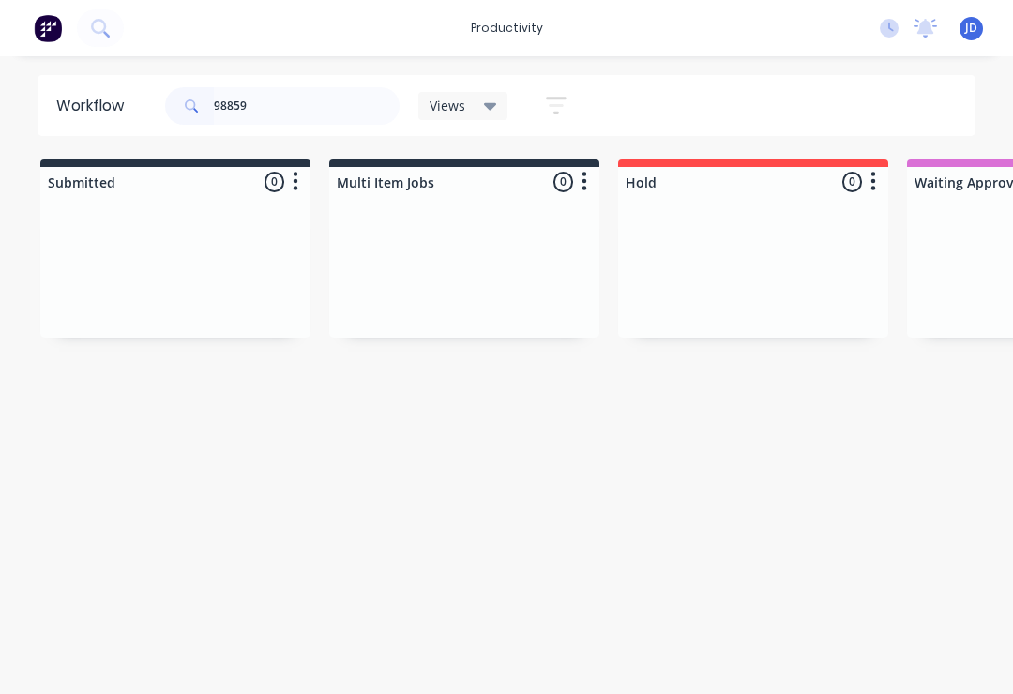
click at [331, 248] on div at bounding box center [464, 267] width 270 height 141
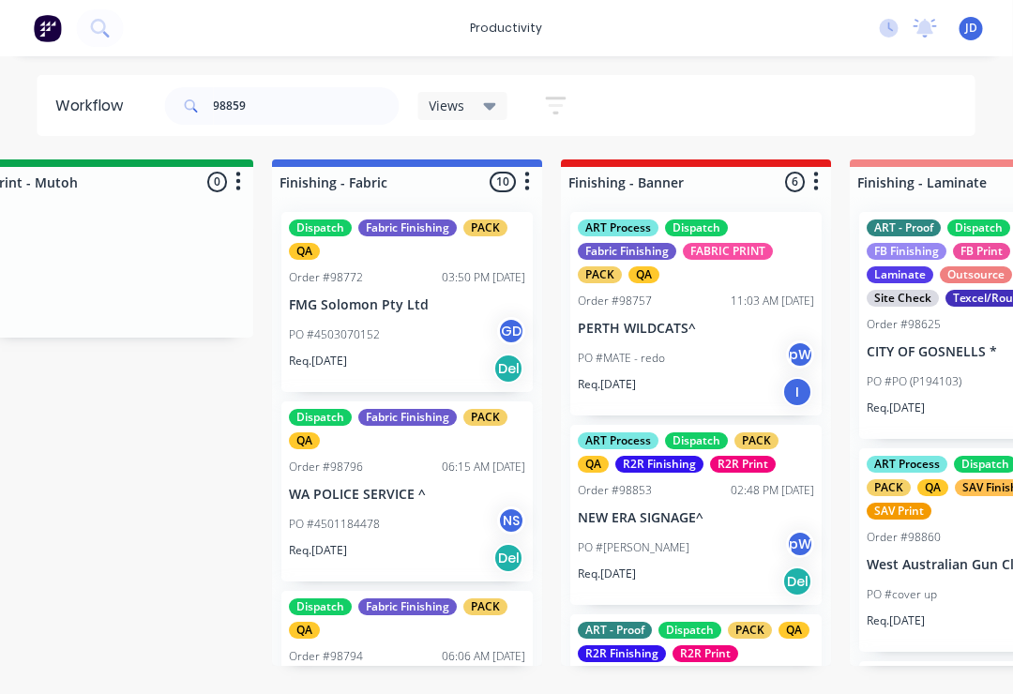
scroll to position [0, 3228]
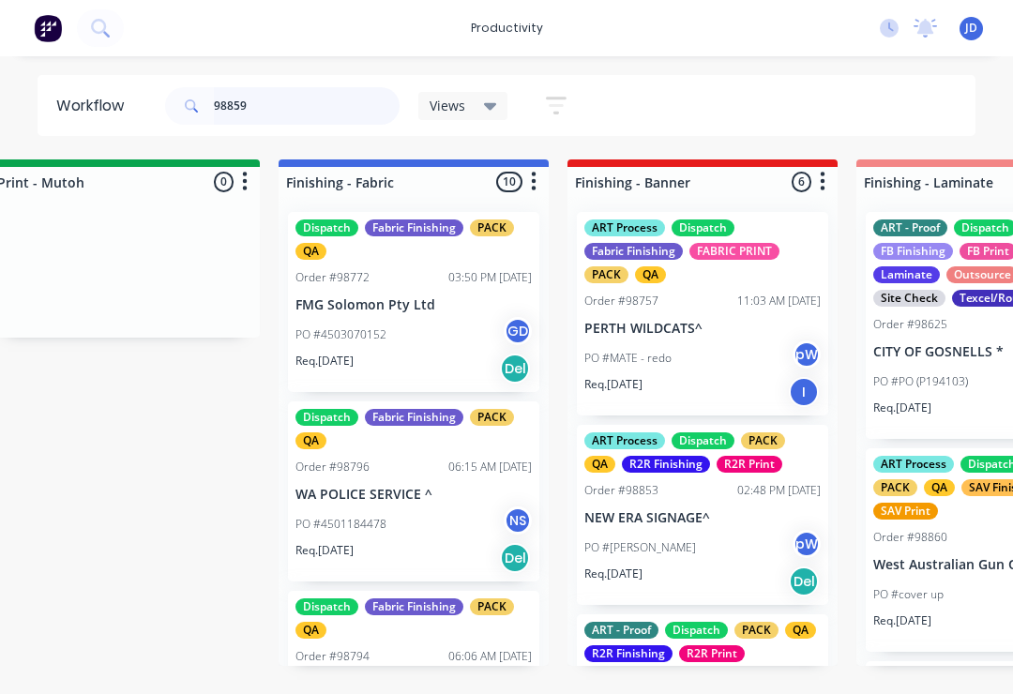
click at [271, 110] on input "98859" at bounding box center [307, 106] width 186 height 38
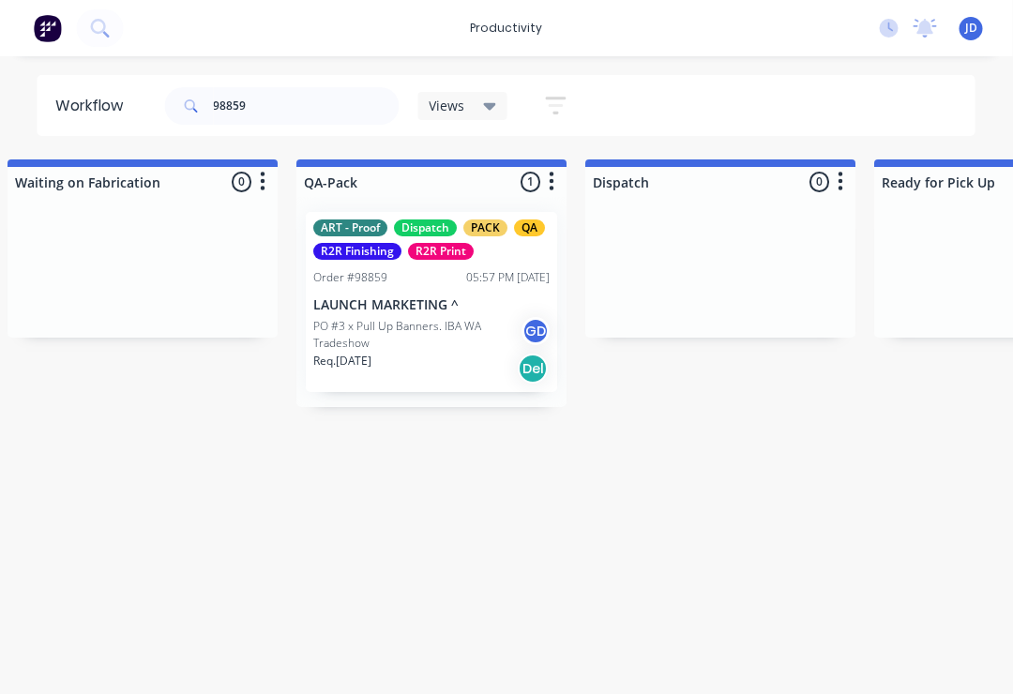
scroll to position [0, 4654]
click at [408, 257] on div "R2R Print" at bounding box center [441, 251] width 66 height 17
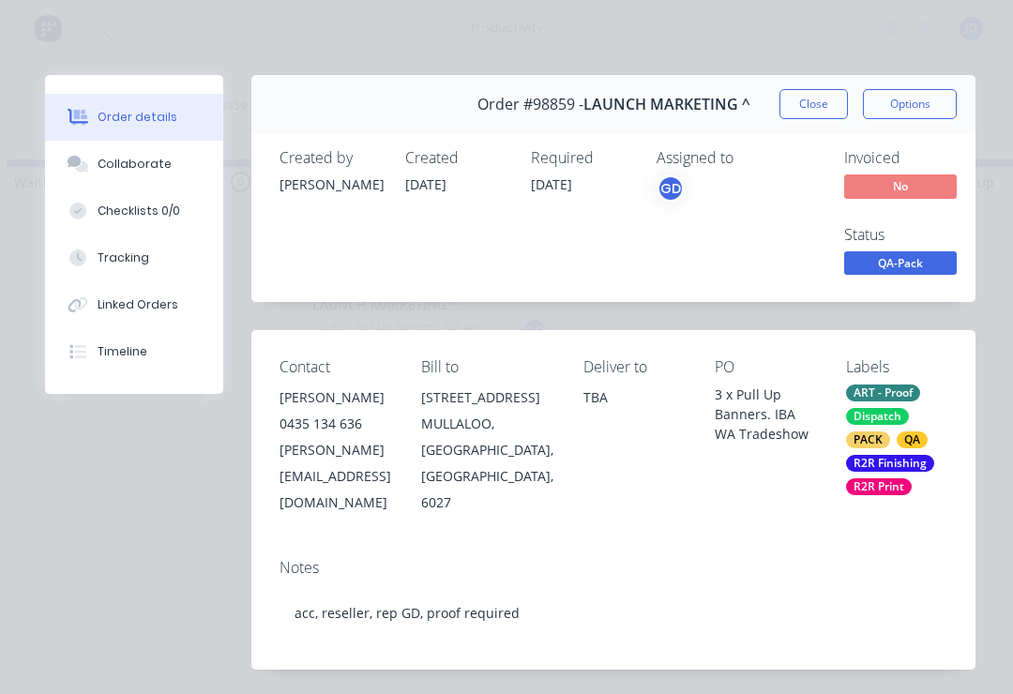
click at [148, 162] on div "Collaborate" at bounding box center [135, 164] width 74 height 17
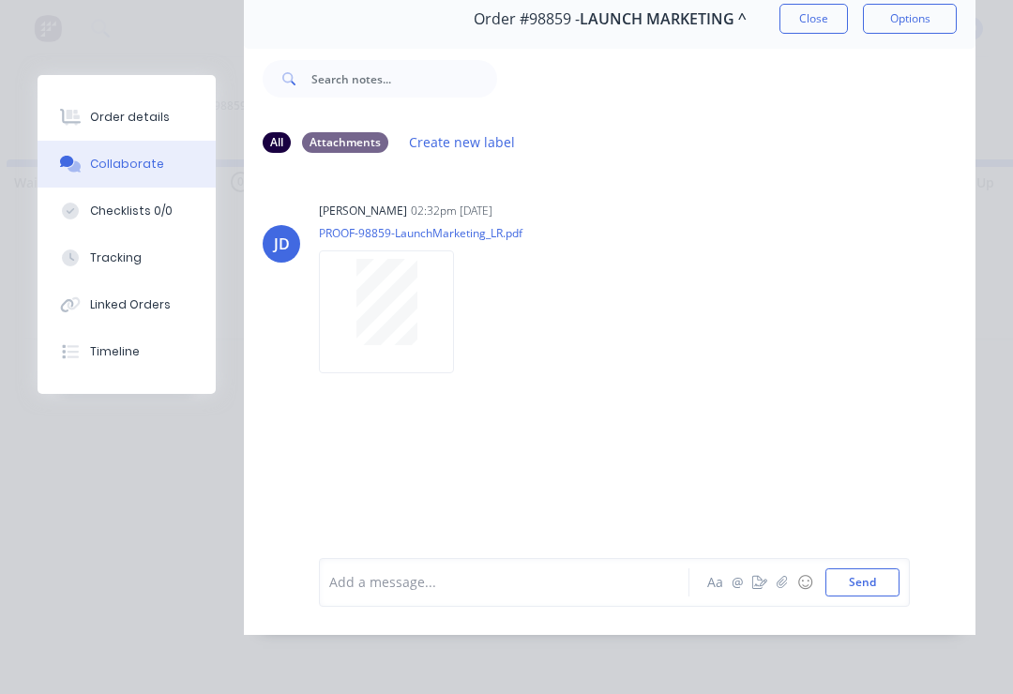
scroll to position [113, 0]
click at [783, 589] on icon "button" at bounding box center [781, 582] width 11 height 13
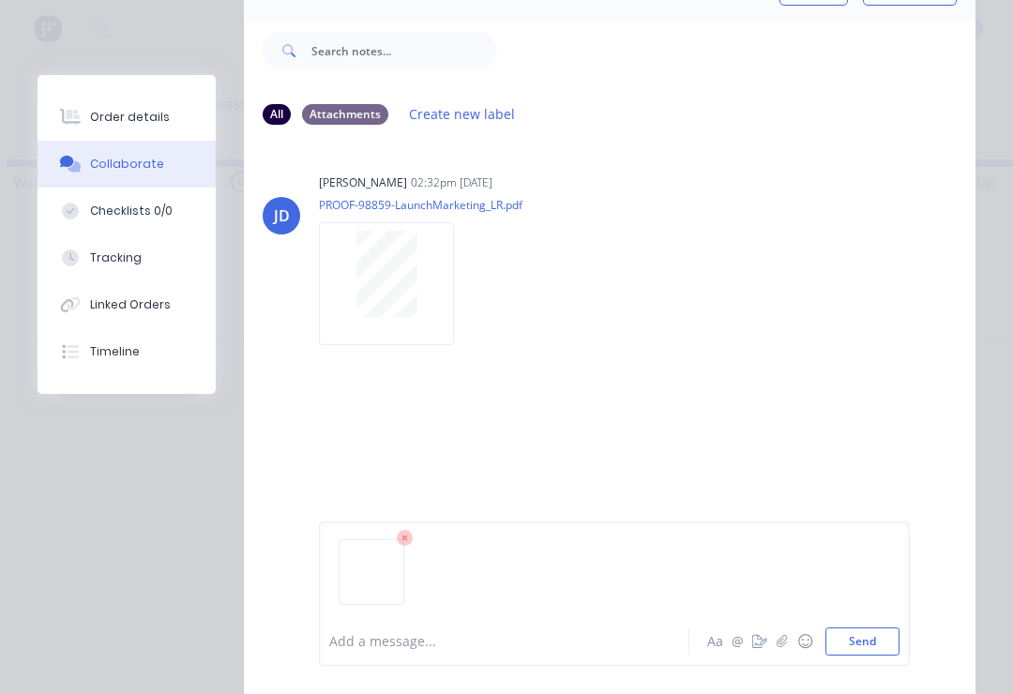
click at [892, 628] on button "Send" at bounding box center [862, 641] width 74 height 28
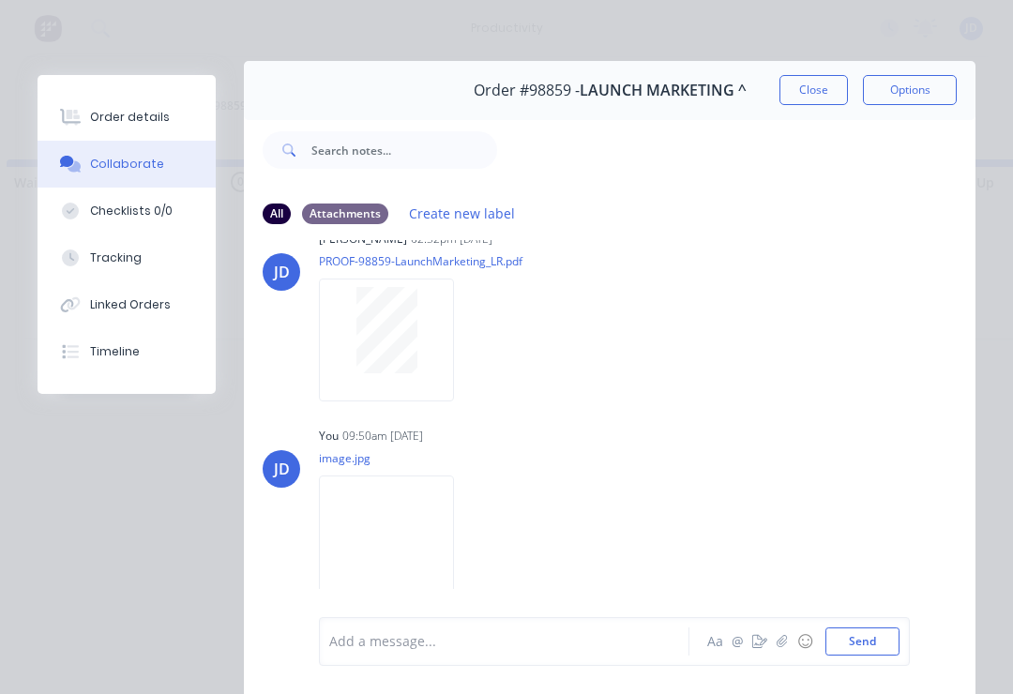
scroll to position [15, 0]
click at [823, 83] on button "Close" at bounding box center [813, 89] width 68 height 30
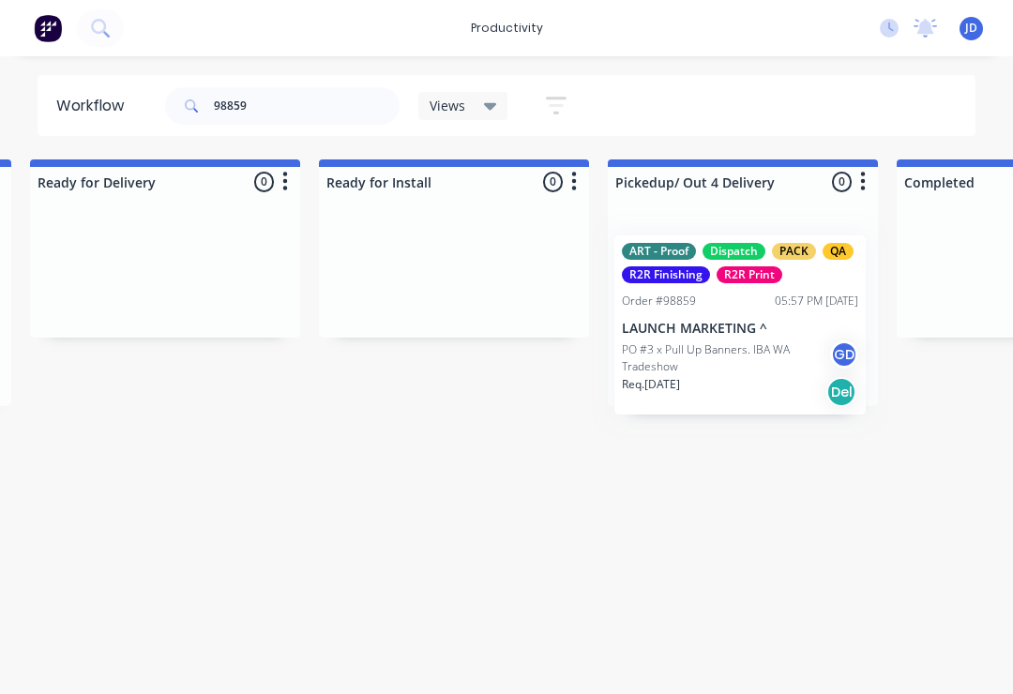
scroll to position [0, 5787]
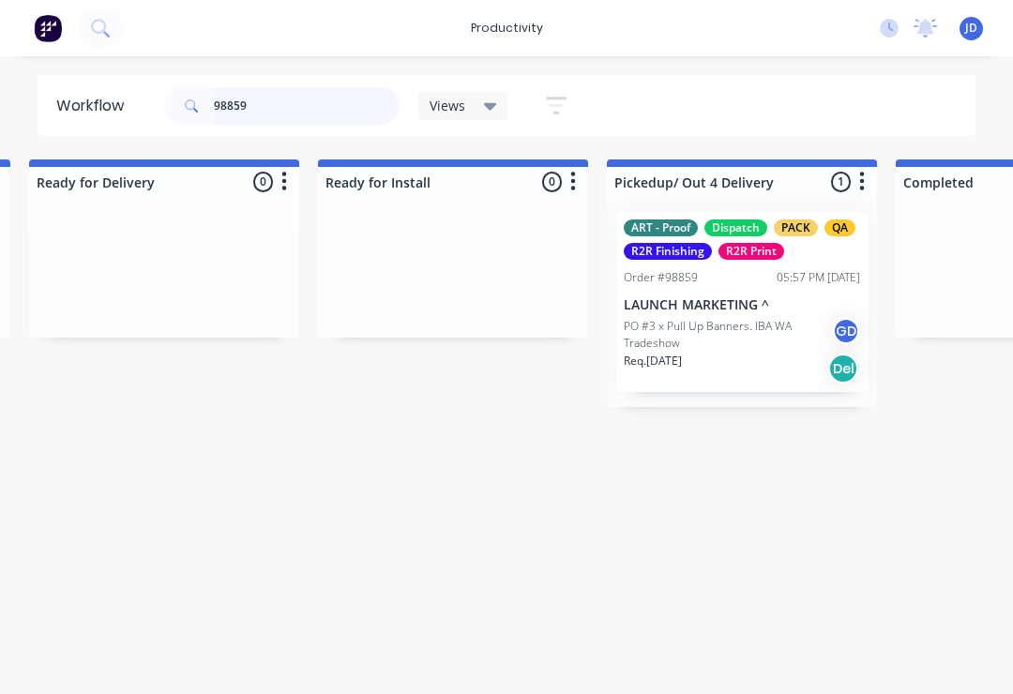
click at [277, 120] on input "98859" at bounding box center [307, 106] width 186 height 38
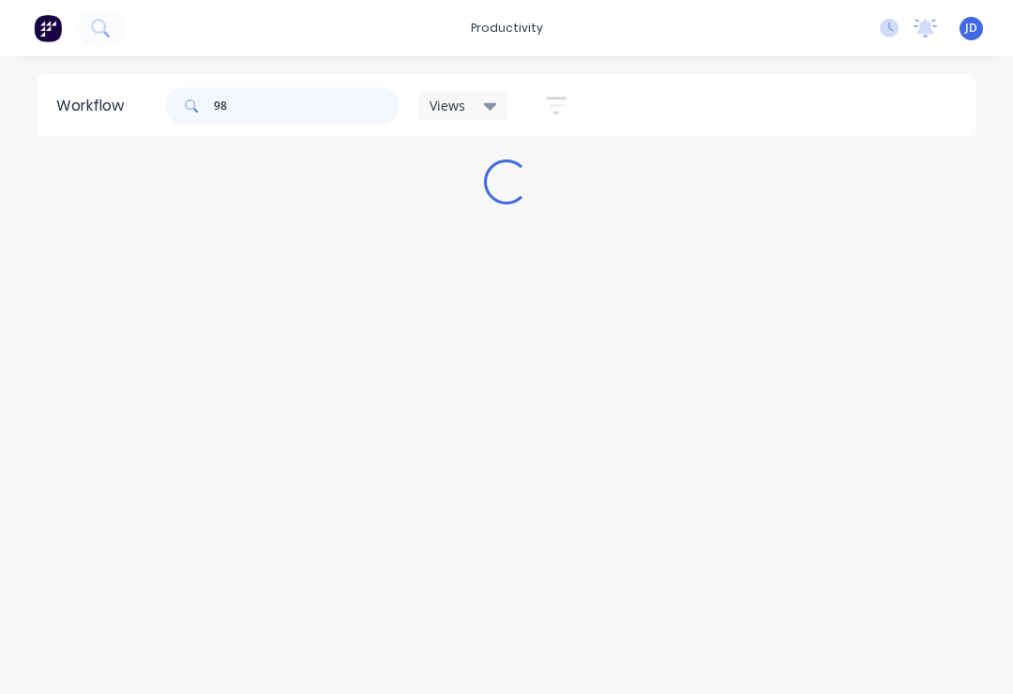
scroll to position [0, 0]
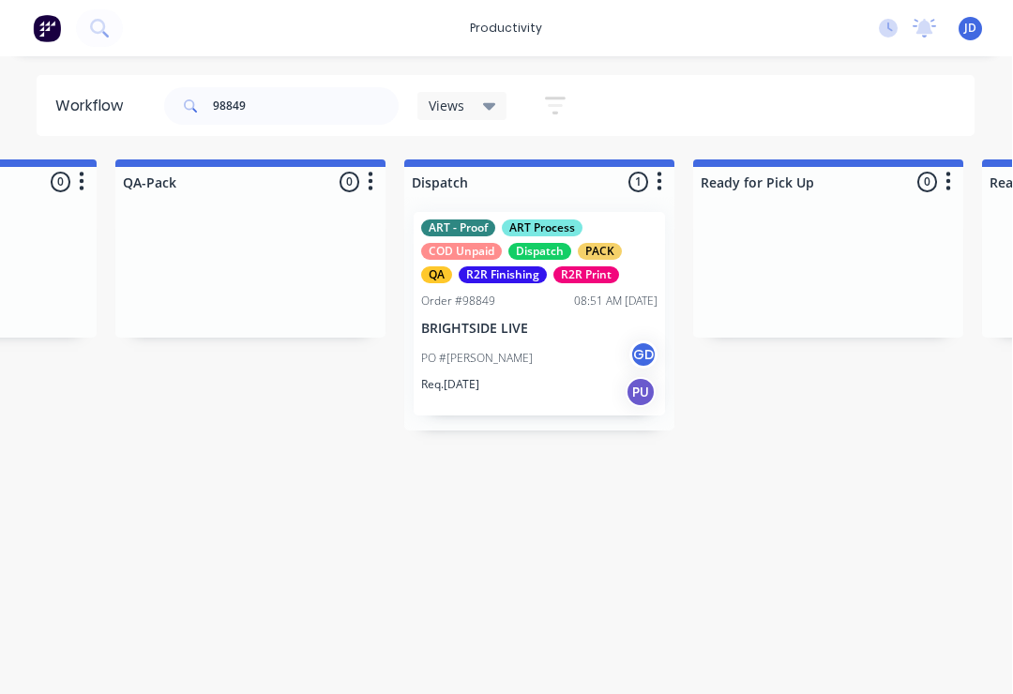
scroll to position [0, 4835]
click at [275, 113] on input "98849" at bounding box center [307, 106] width 186 height 38
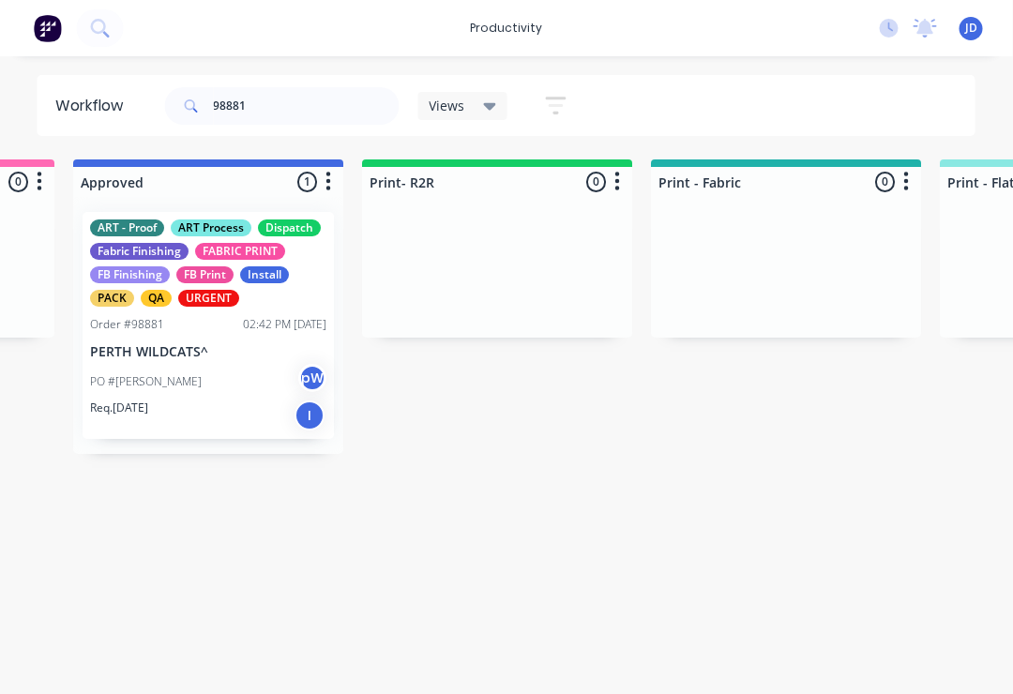
click at [233, 351] on p "PERTH WILDCATS^" at bounding box center [209, 352] width 236 height 16
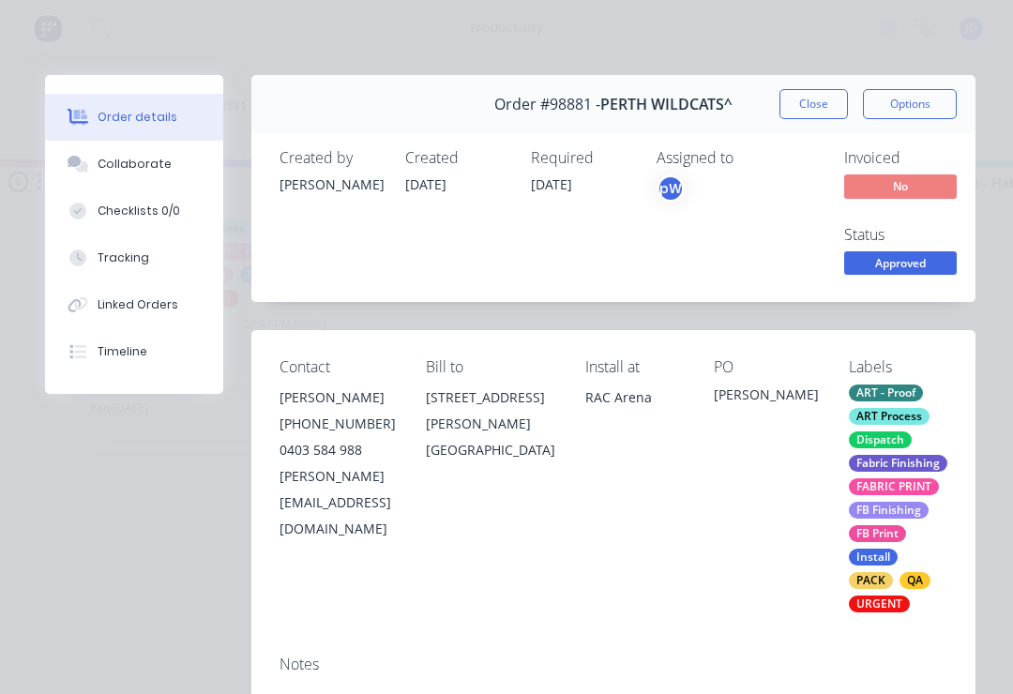
click at [157, 161] on div "Collaborate" at bounding box center [135, 164] width 74 height 17
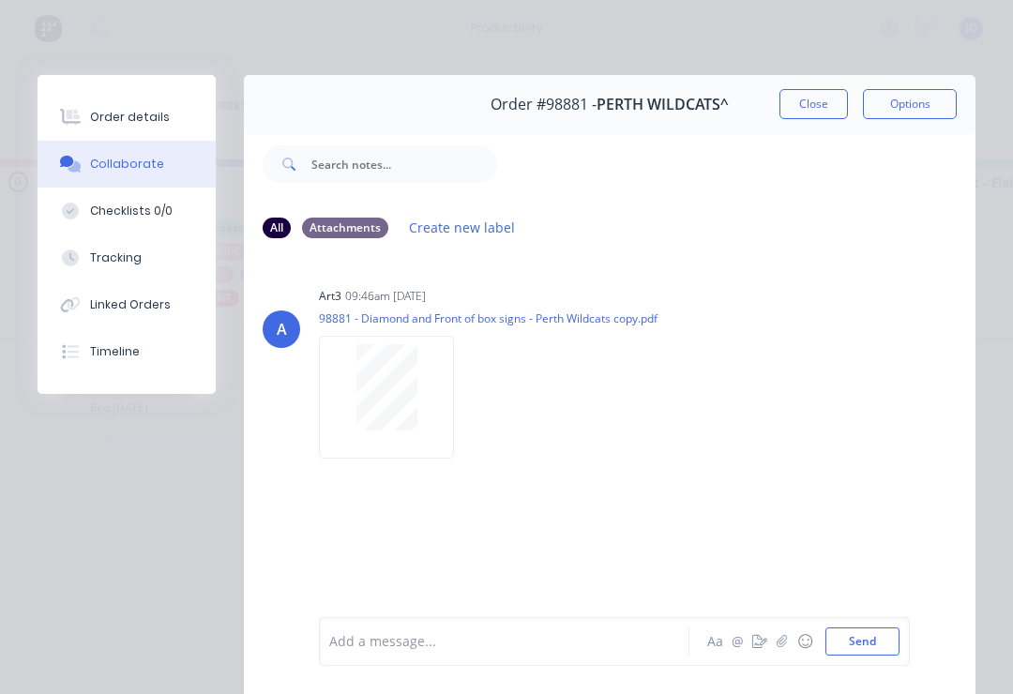
click at [775, 650] on button "button" at bounding box center [782, 641] width 23 height 23
click at [898, 637] on button "Send" at bounding box center [862, 641] width 74 height 28
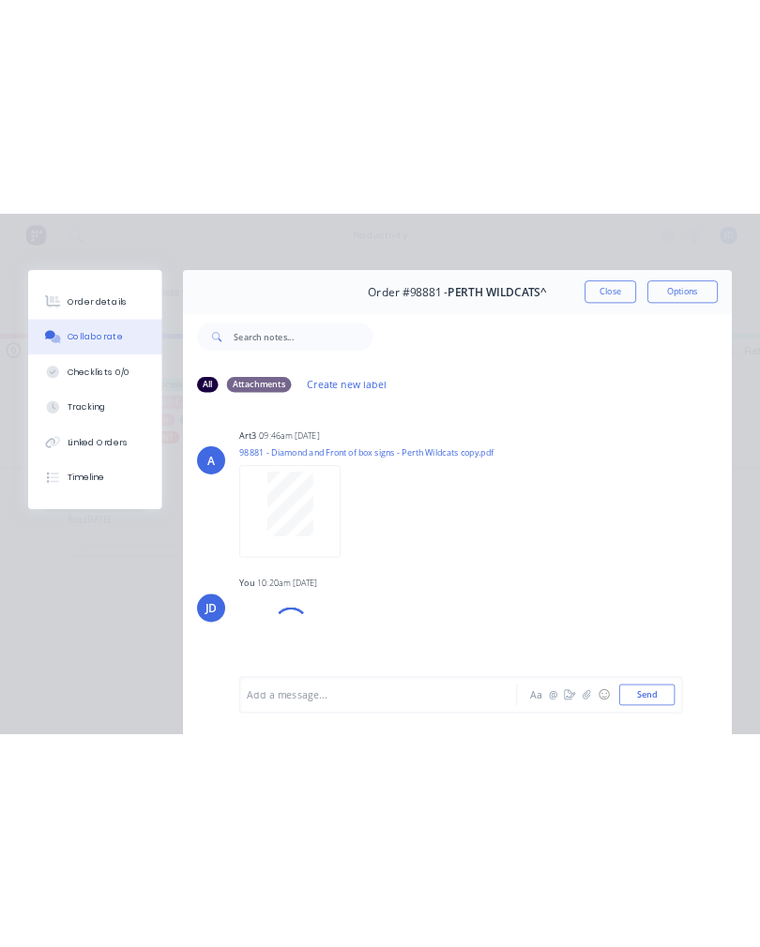
scroll to position [0, 0]
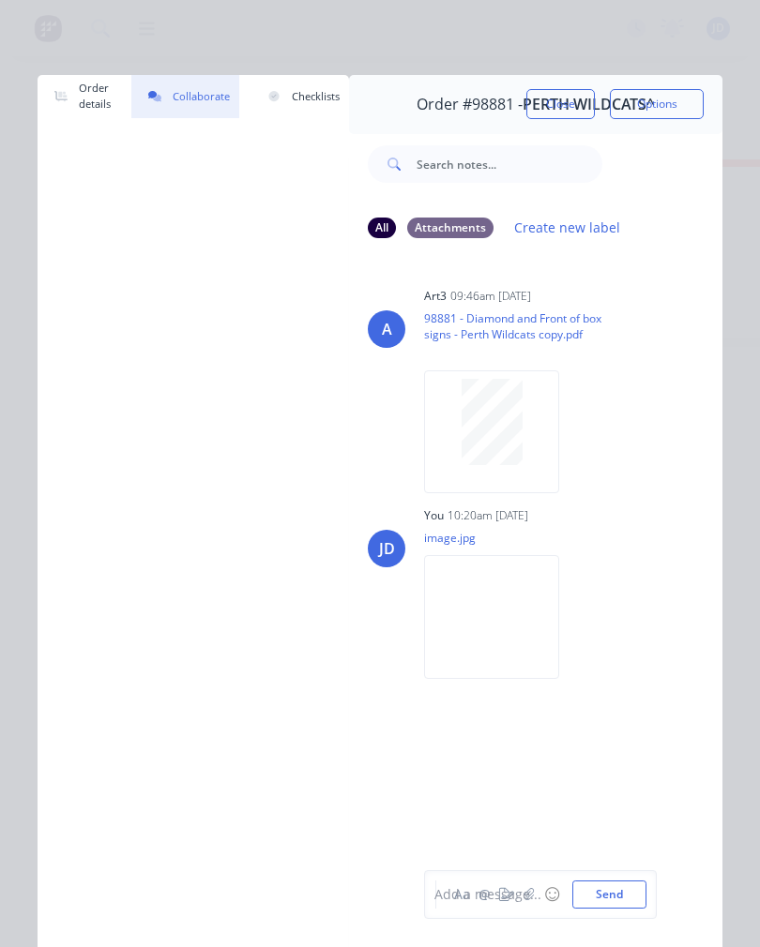
click at [0, 413] on html "productivity productivity Workflow Planner Delivery Scheduling Timesheets No ne…" at bounding box center [380, 436] width 760 height 872
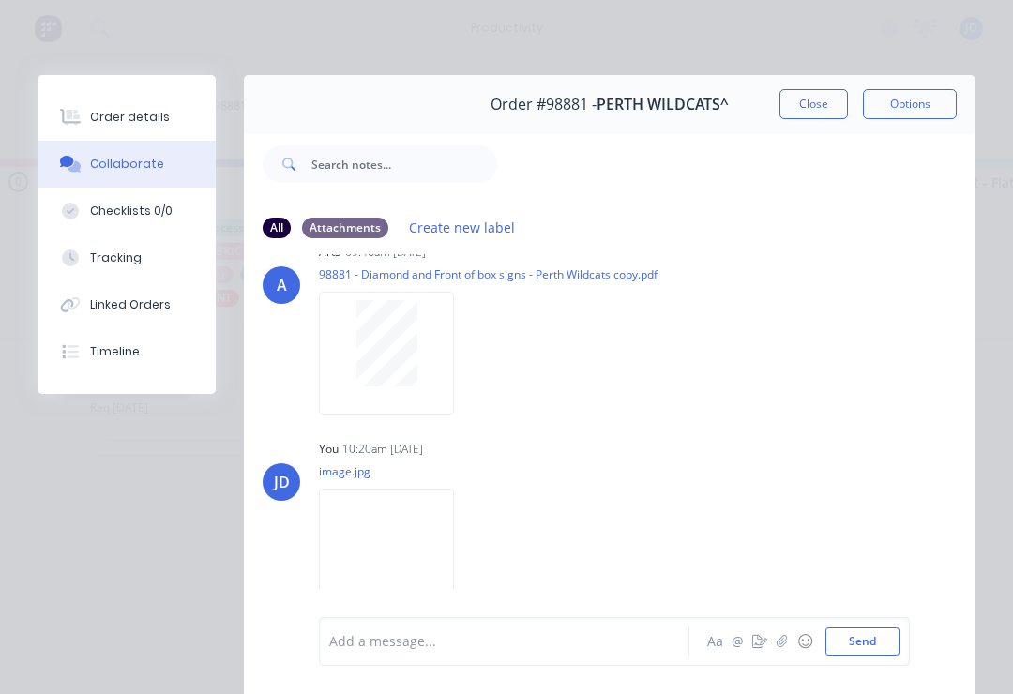
scroll to position [43, 0]
click at [806, 112] on button "Close" at bounding box center [813, 104] width 68 height 30
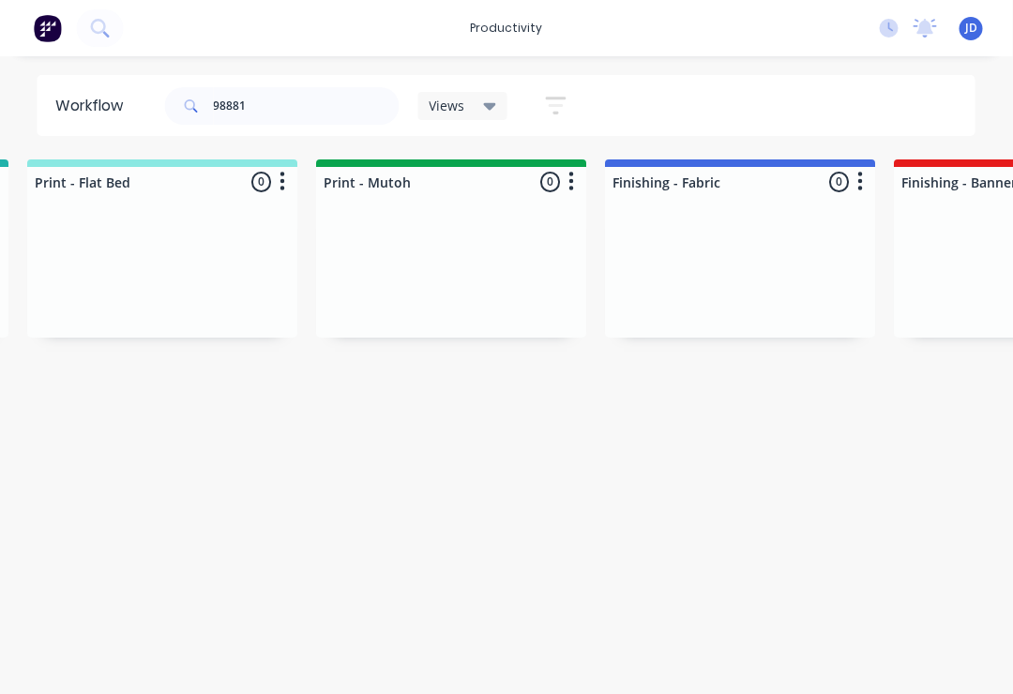
scroll to position [0, 2897]
click at [273, 108] on input "98881" at bounding box center [307, 106] width 186 height 38
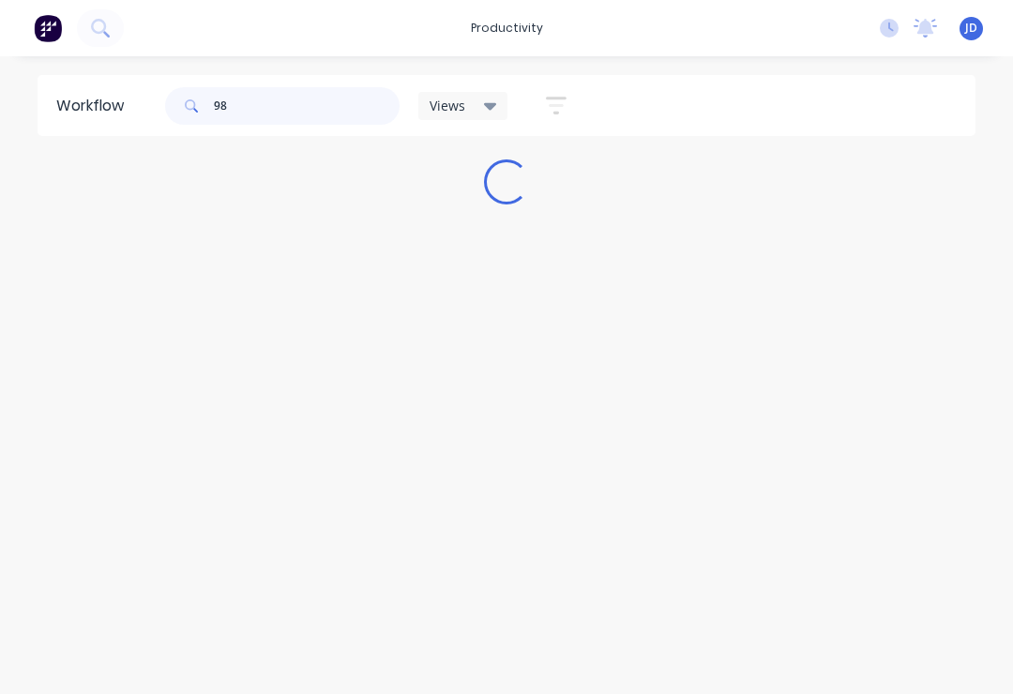
scroll to position [0, 0]
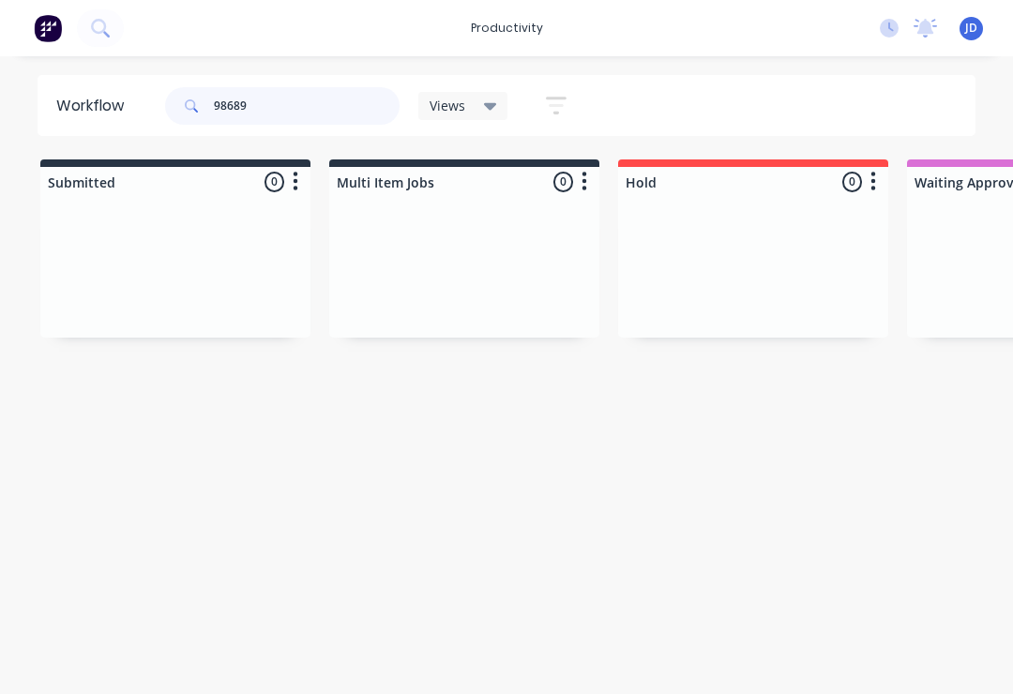
type input "98689"
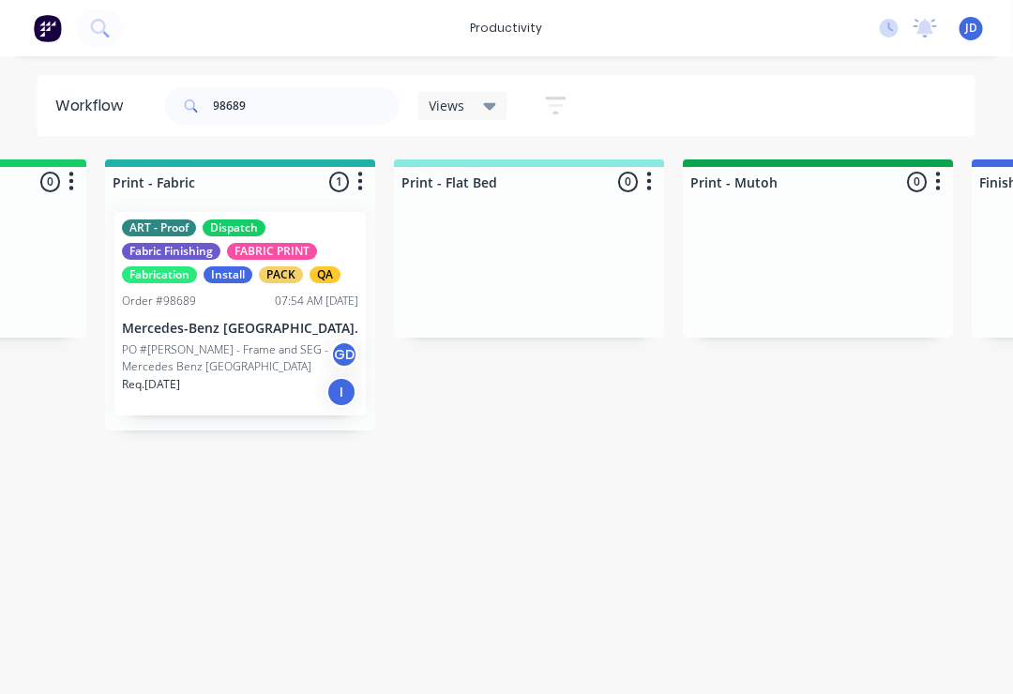
scroll to position [0, 2535]
click at [248, 311] on div "ART - Proof Dispatch Fabric Finishing FABRIC PRINT Fabrication Install PACK QA …" at bounding box center [239, 313] width 251 height 203
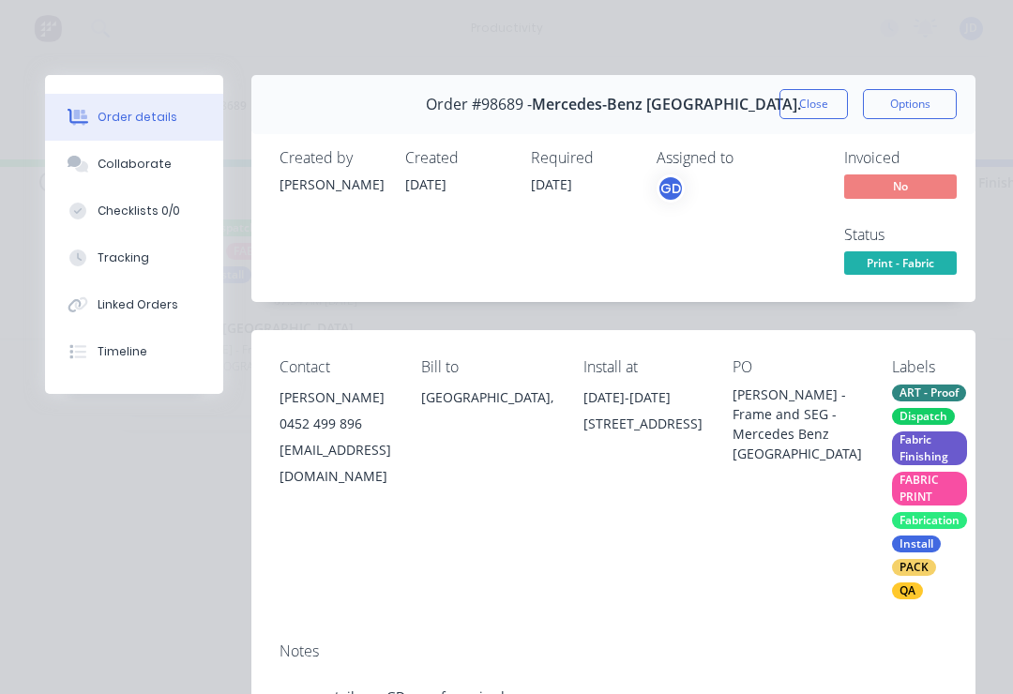
scroll to position [0, 0]
click at [142, 162] on div "Collaborate" at bounding box center [135, 164] width 74 height 17
